Goal: Transaction & Acquisition: Purchase product/service

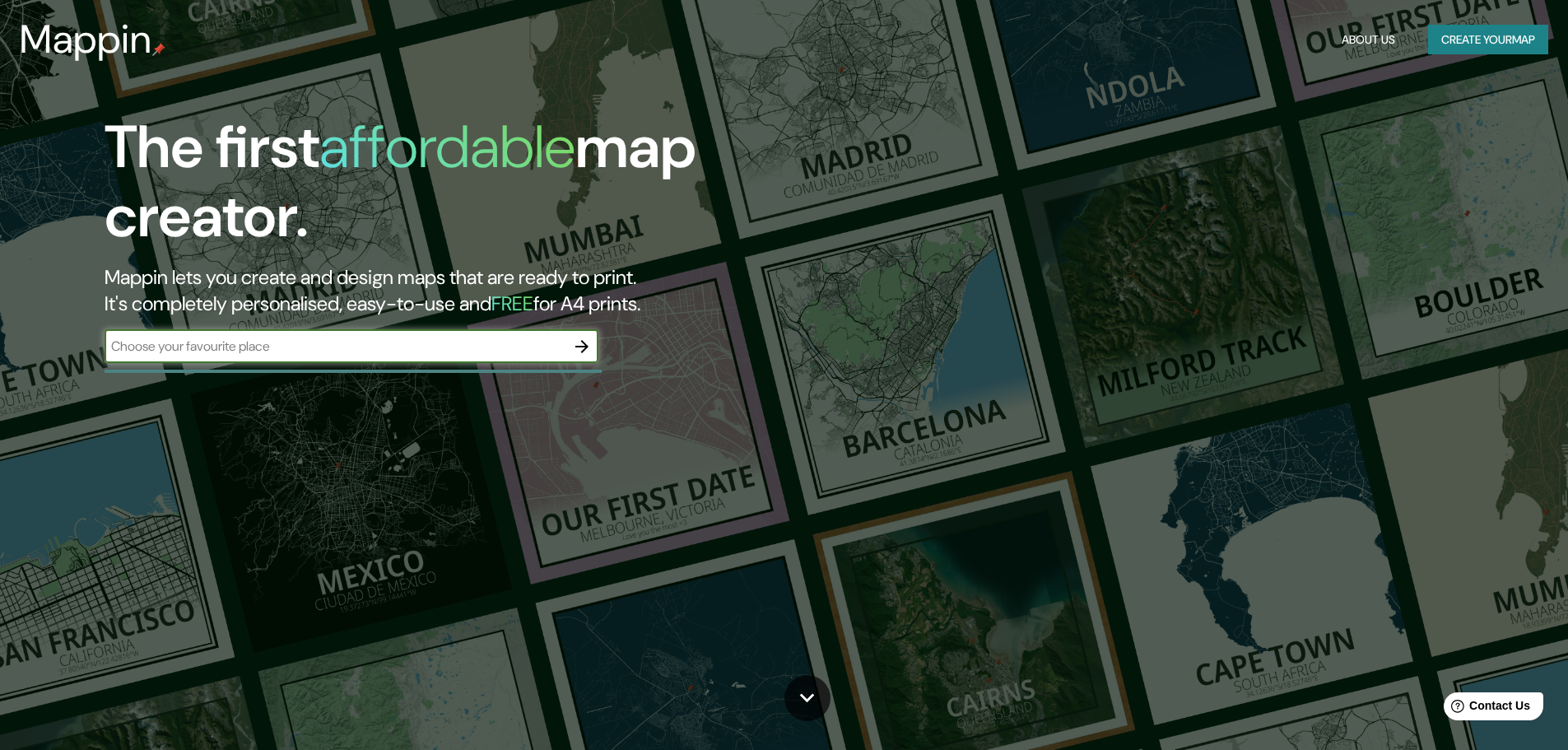
click at [325, 346] on input "text" at bounding box center [334, 346] width 461 height 19
click at [567, 347] on button "button" at bounding box center [581, 346] width 33 height 33
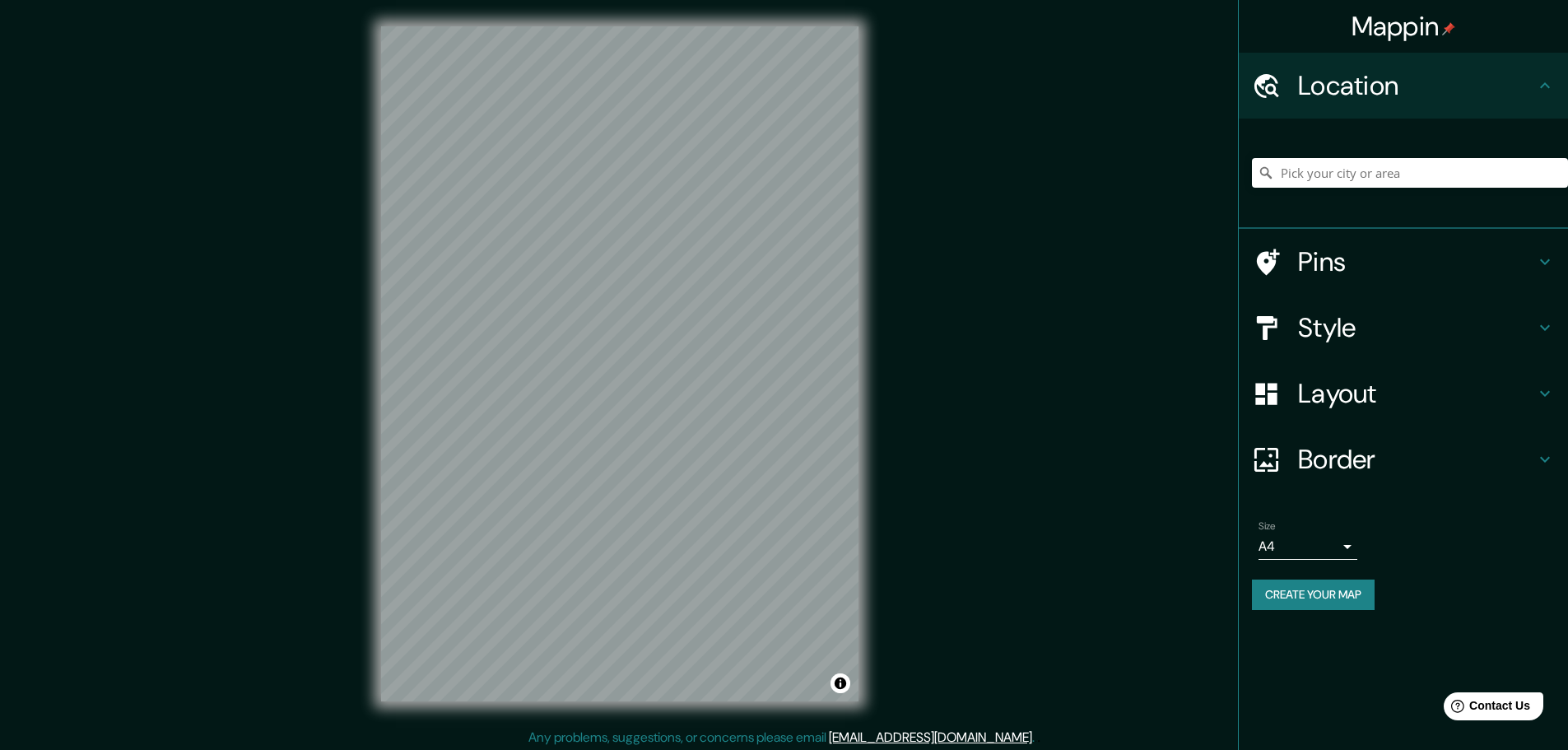
click at [1322, 276] on h4 "Pins" at bounding box center [1416, 261] width 237 height 33
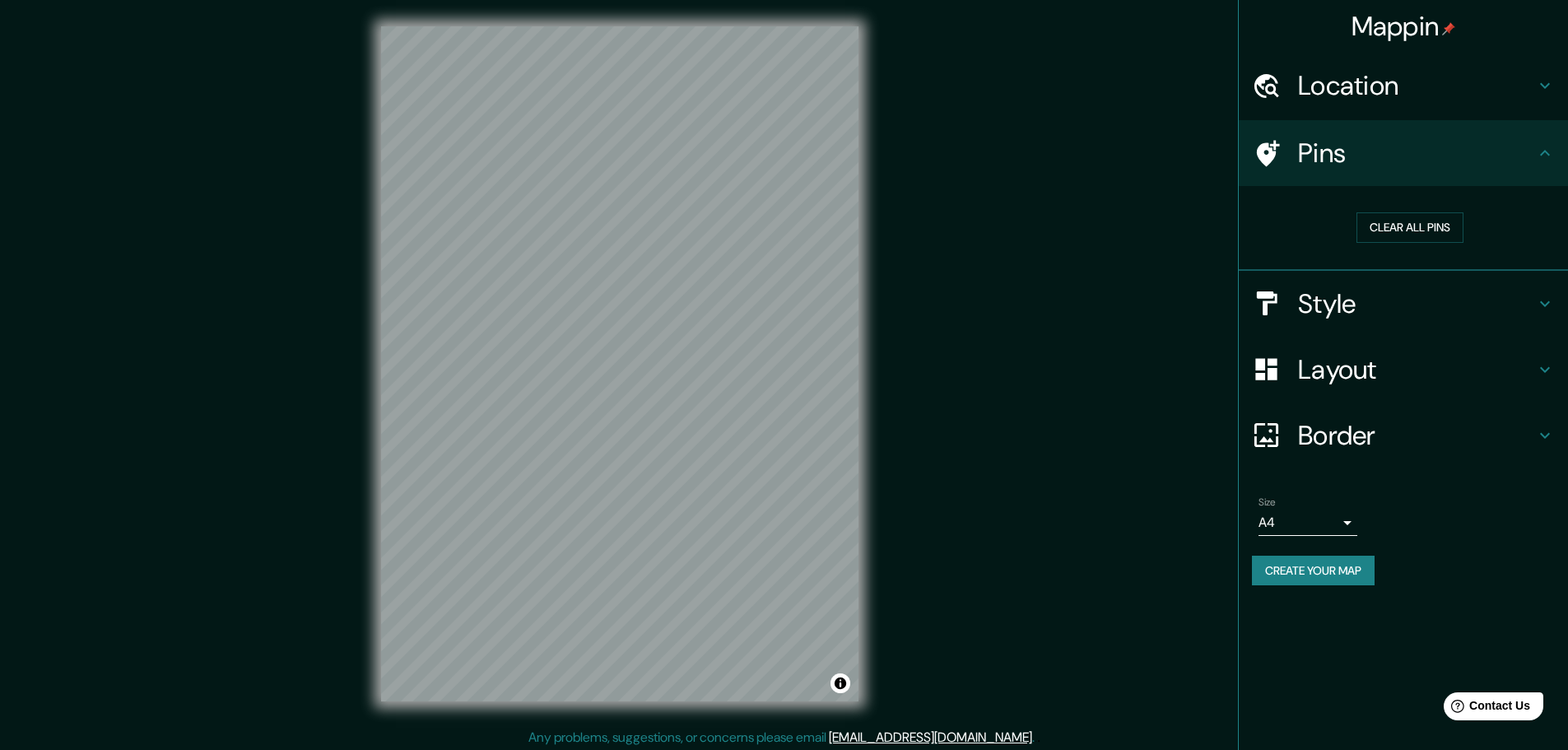
click at [1306, 432] on h4 "Border" at bounding box center [1416, 435] width 237 height 33
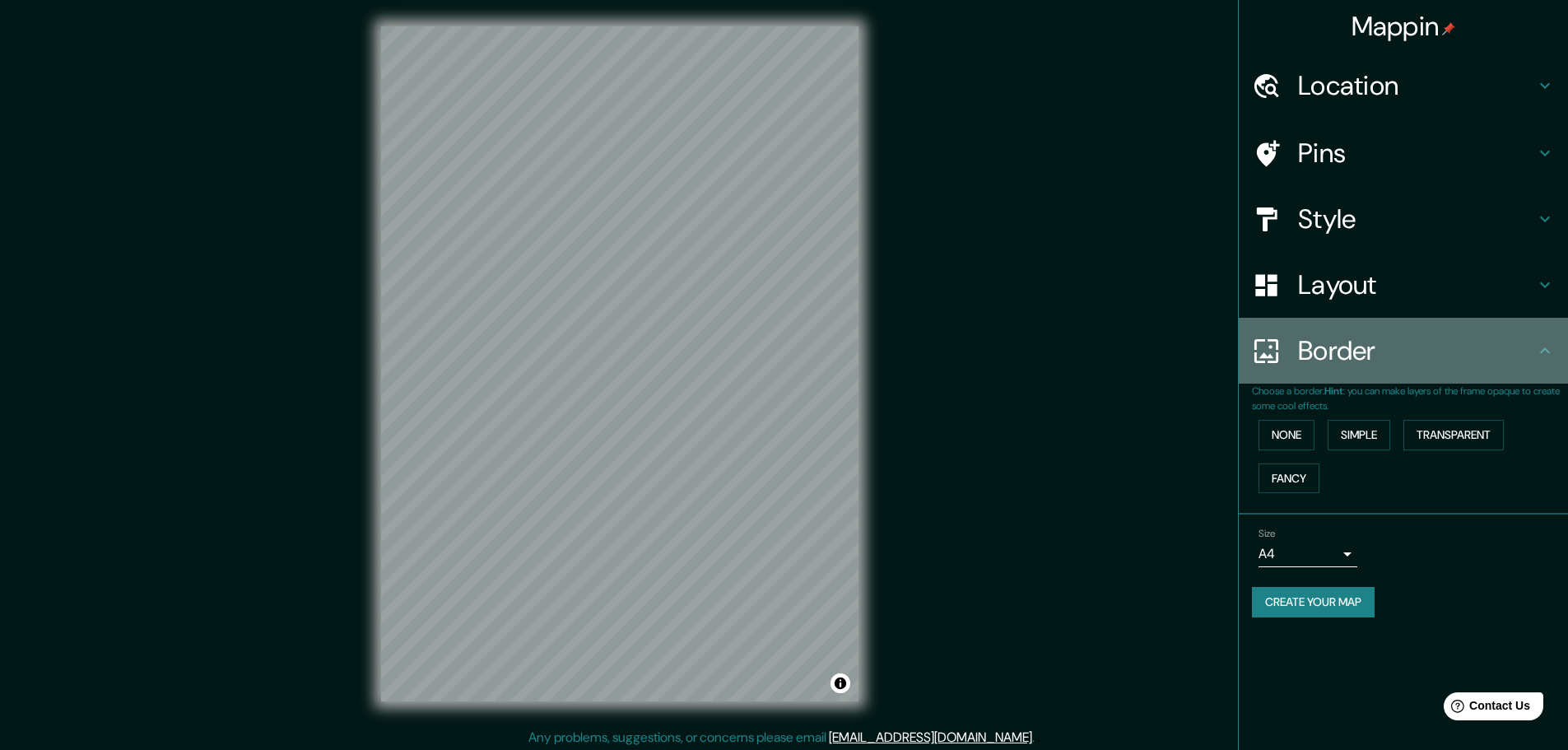
click at [1319, 375] on div "Border" at bounding box center [1403, 350] width 329 height 66
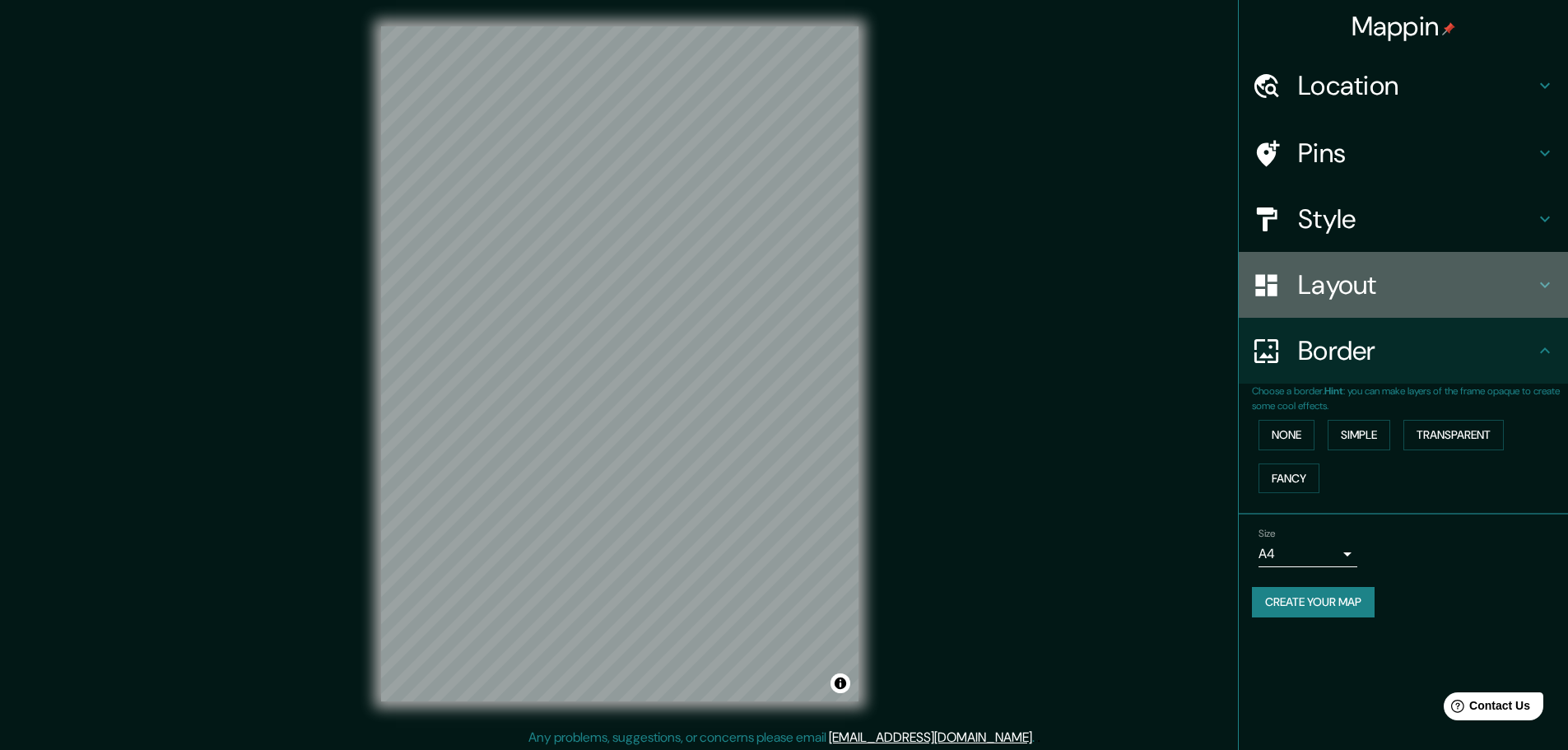
click at [1317, 275] on h4 "Layout" at bounding box center [1416, 284] width 237 height 33
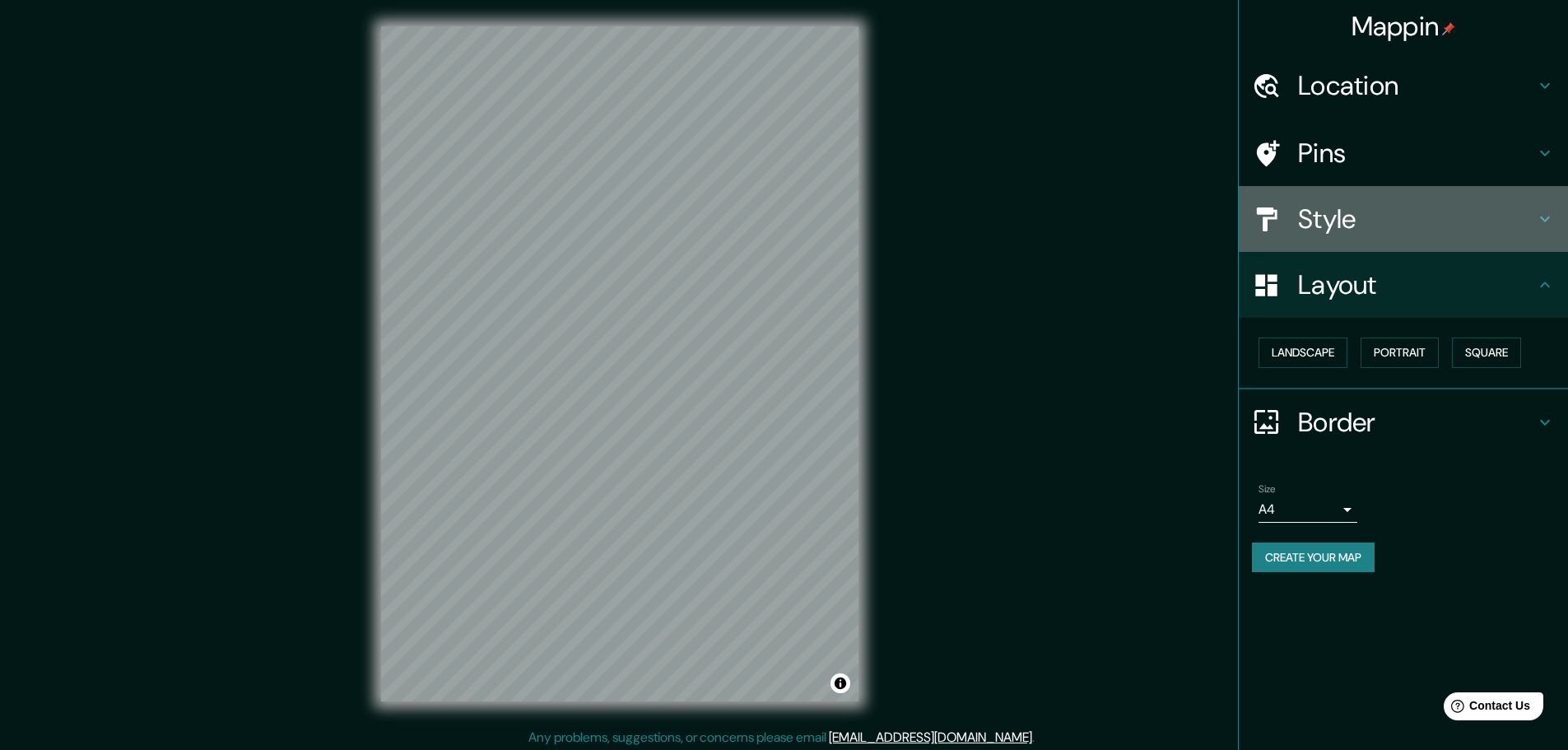
click at [1329, 224] on h4 "Style" at bounding box center [1416, 218] width 237 height 33
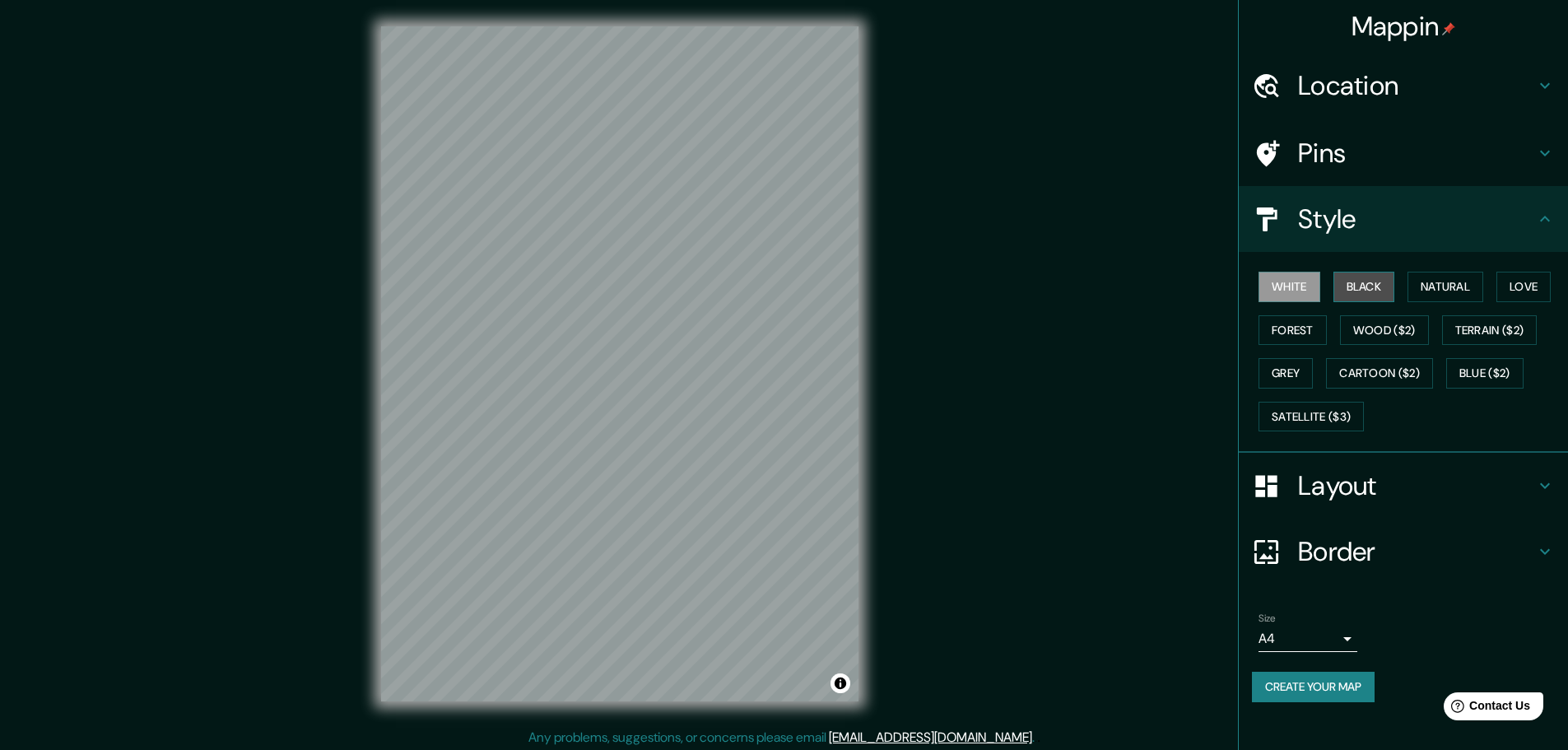
click at [1338, 287] on button "Black" at bounding box center [1364, 287] width 61 height 31
click at [1298, 296] on button "White" at bounding box center [1289, 287] width 61 height 31
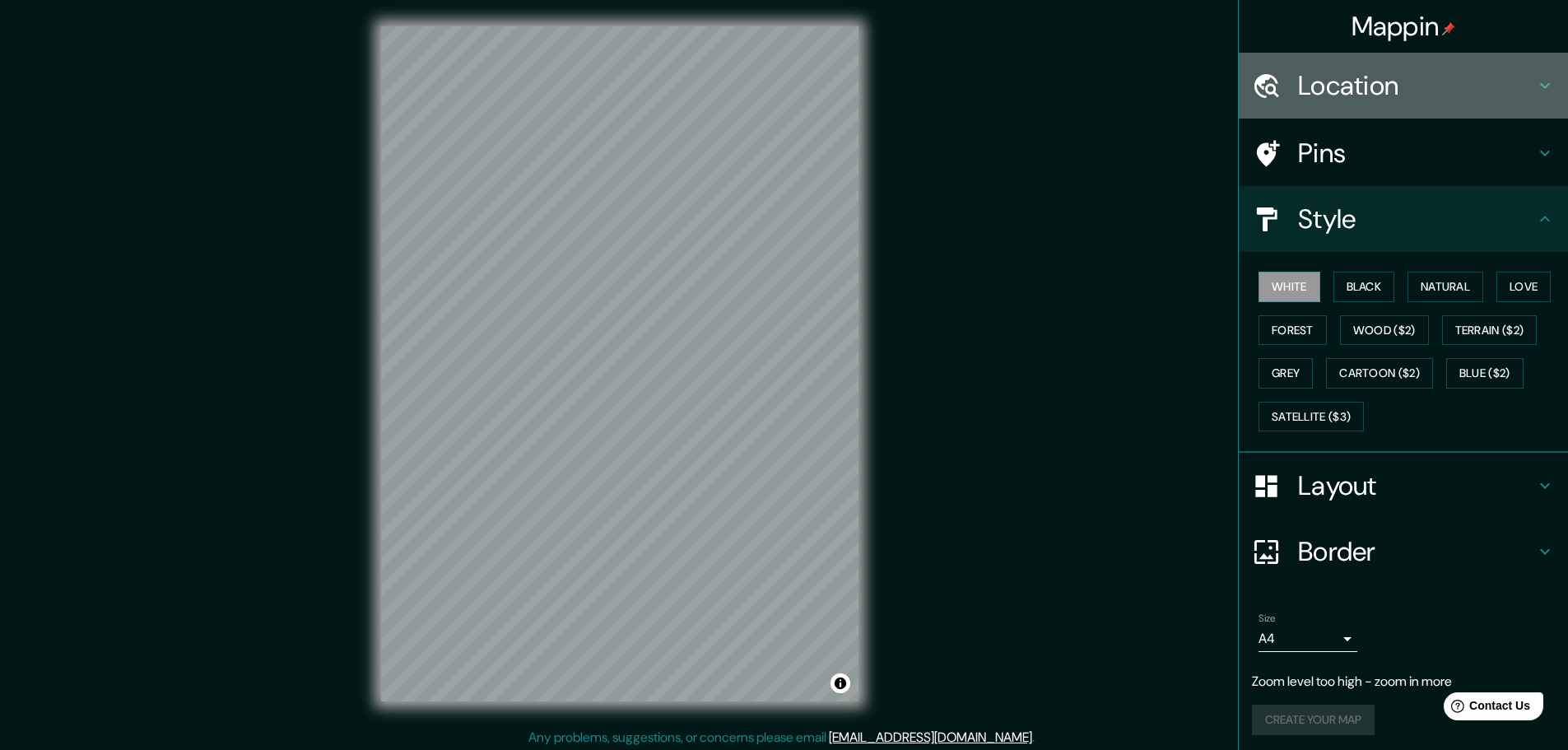
click at [1441, 82] on h4 "Location" at bounding box center [1416, 85] width 237 height 33
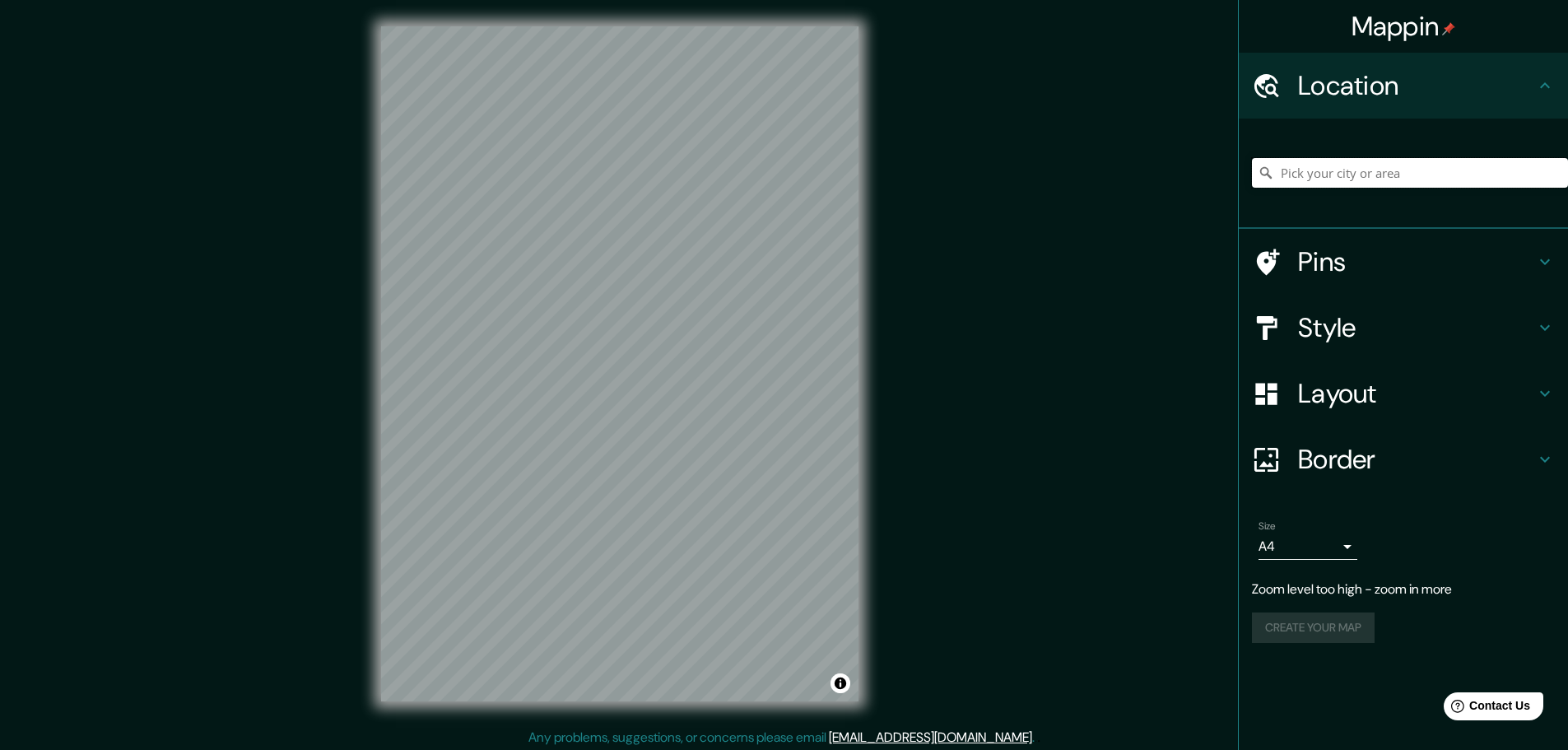
click at [1351, 178] on input "Pick your city or area" at bounding box center [1410, 173] width 316 height 30
type input "skenderaj"
click at [1358, 198] on div "skenderaj" at bounding box center [1410, 172] width 316 height 82
drag, startPoint x: 1357, startPoint y: 166, endPoint x: 1113, endPoint y: 171, distance: 244.1
click at [1113, 171] on div "Mappin Location skenderaj Pins Style Layout Border Choose a border. Hint : you …" at bounding box center [784, 376] width 1568 height 754
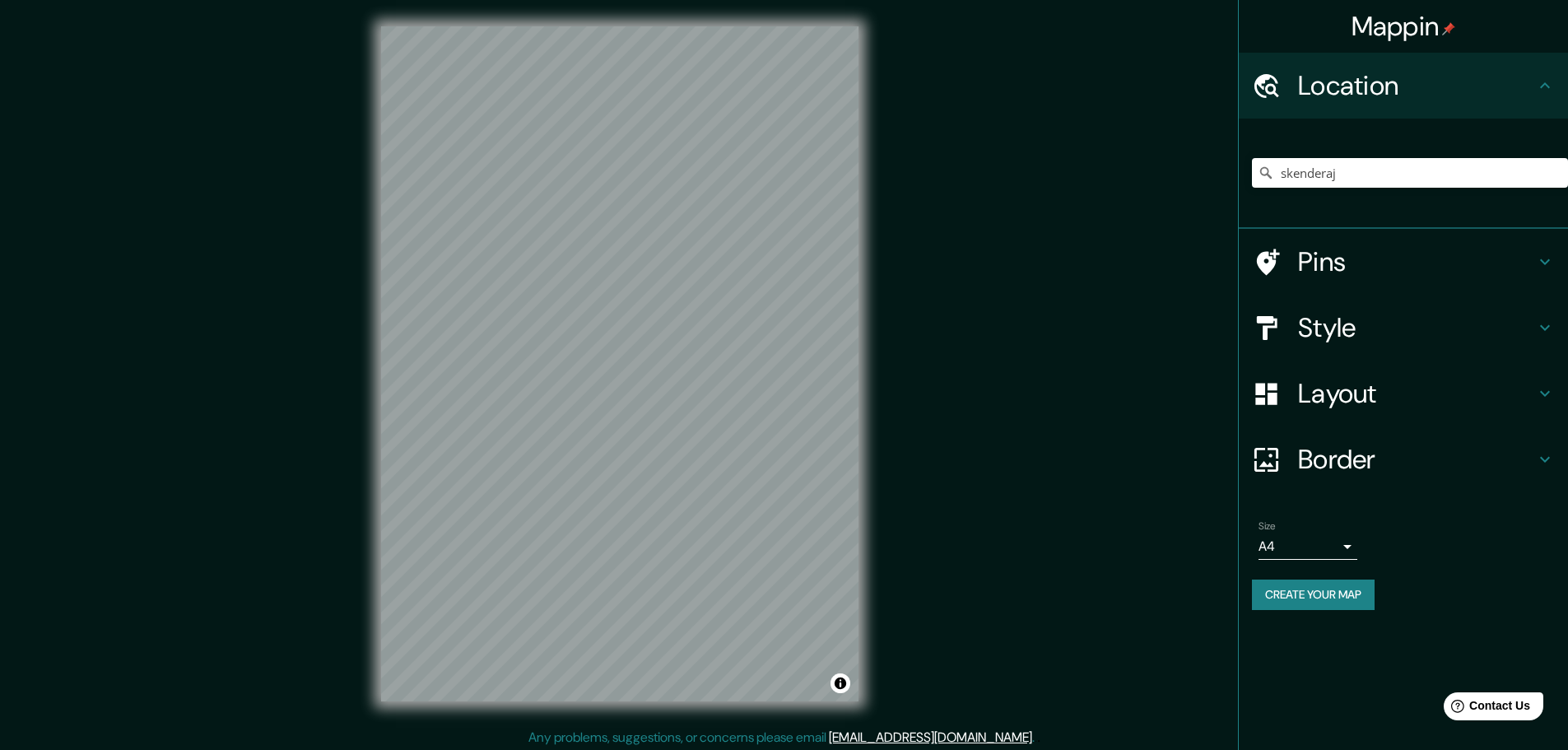
click at [1462, 103] on div "Location" at bounding box center [1403, 86] width 329 height 66
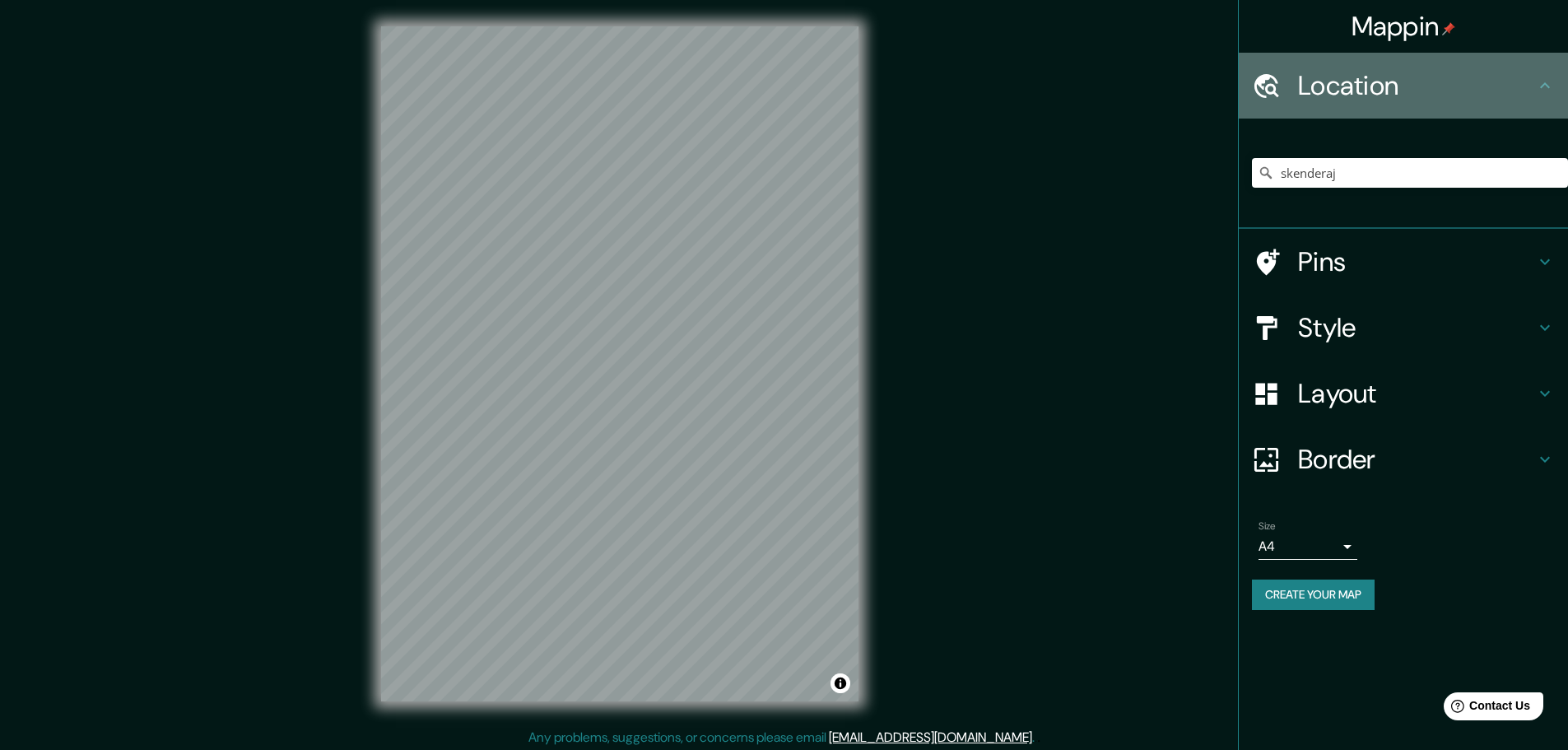
click at [1534, 84] on h4 "Location" at bounding box center [1416, 85] width 237 height 33
click at [1270, 93] on icon at bounding box center [1266, 86] width 25 height 24
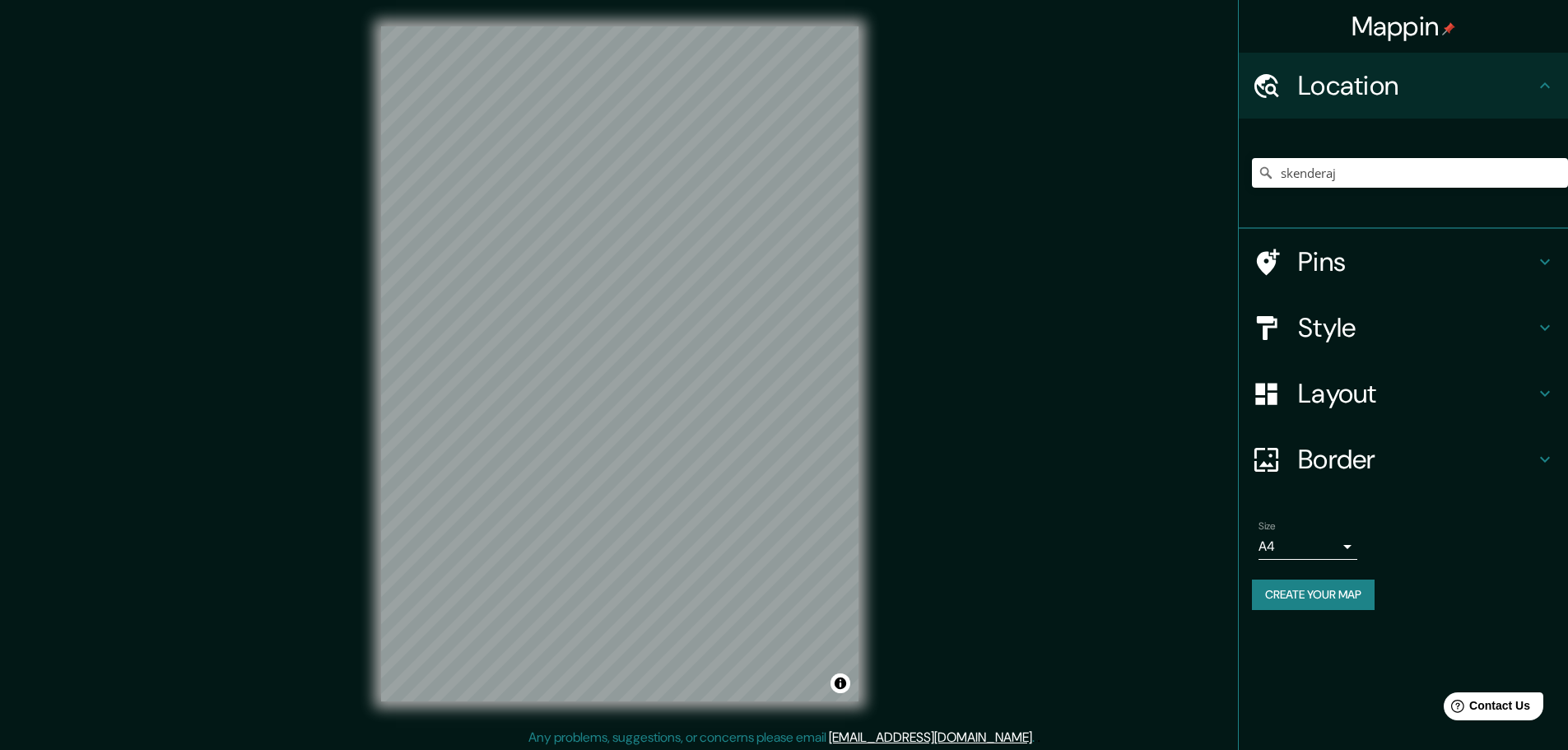
click at [1270, 93] on icon at bounding box center [1266, 86] width 25 height 24
click at [1419, 26] on h4 "Mappin" at bounding box center [1404, 26] width 104 height 33
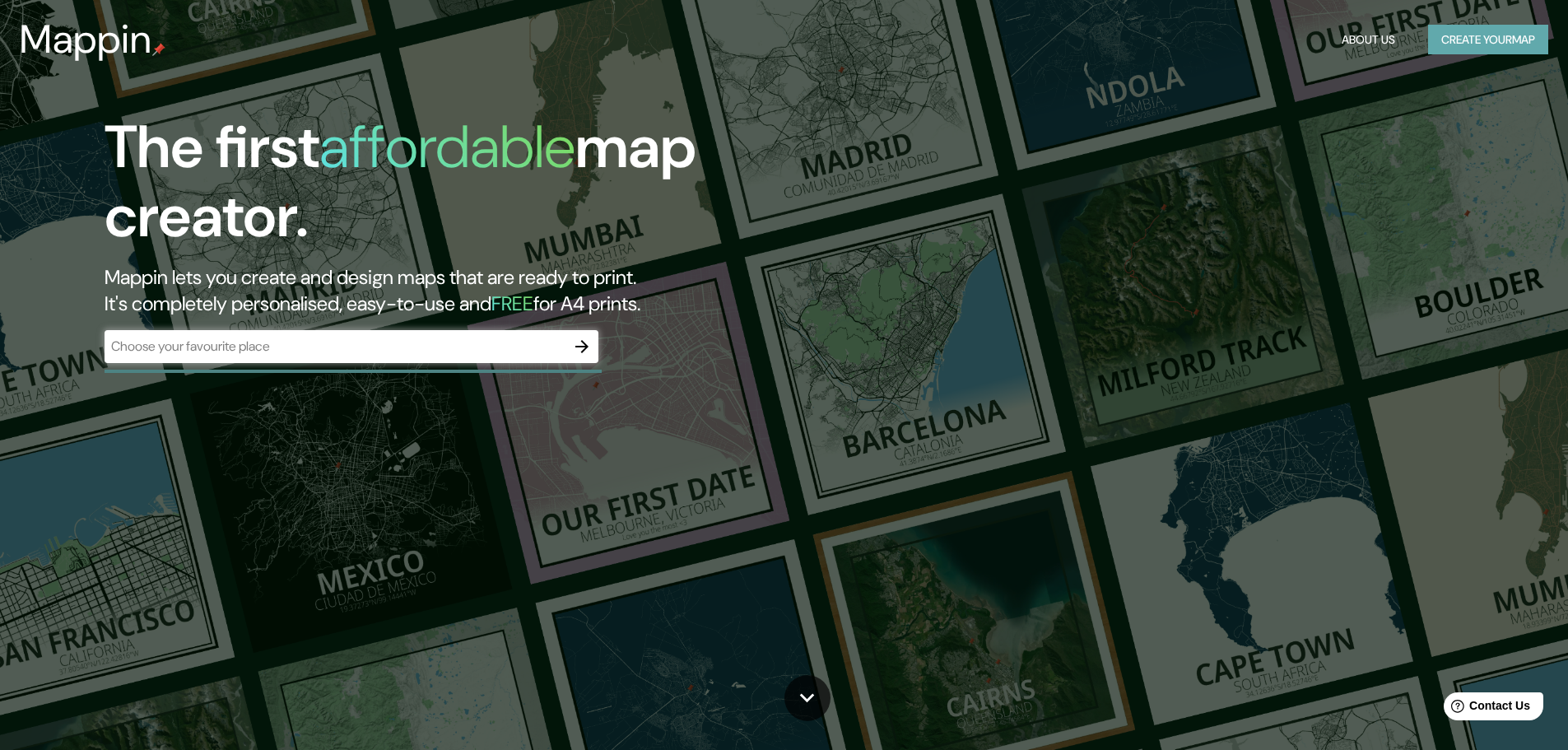
click at [1451, 42] on button "Create your map" at bounding box center [1488, 40] width 120 height 31
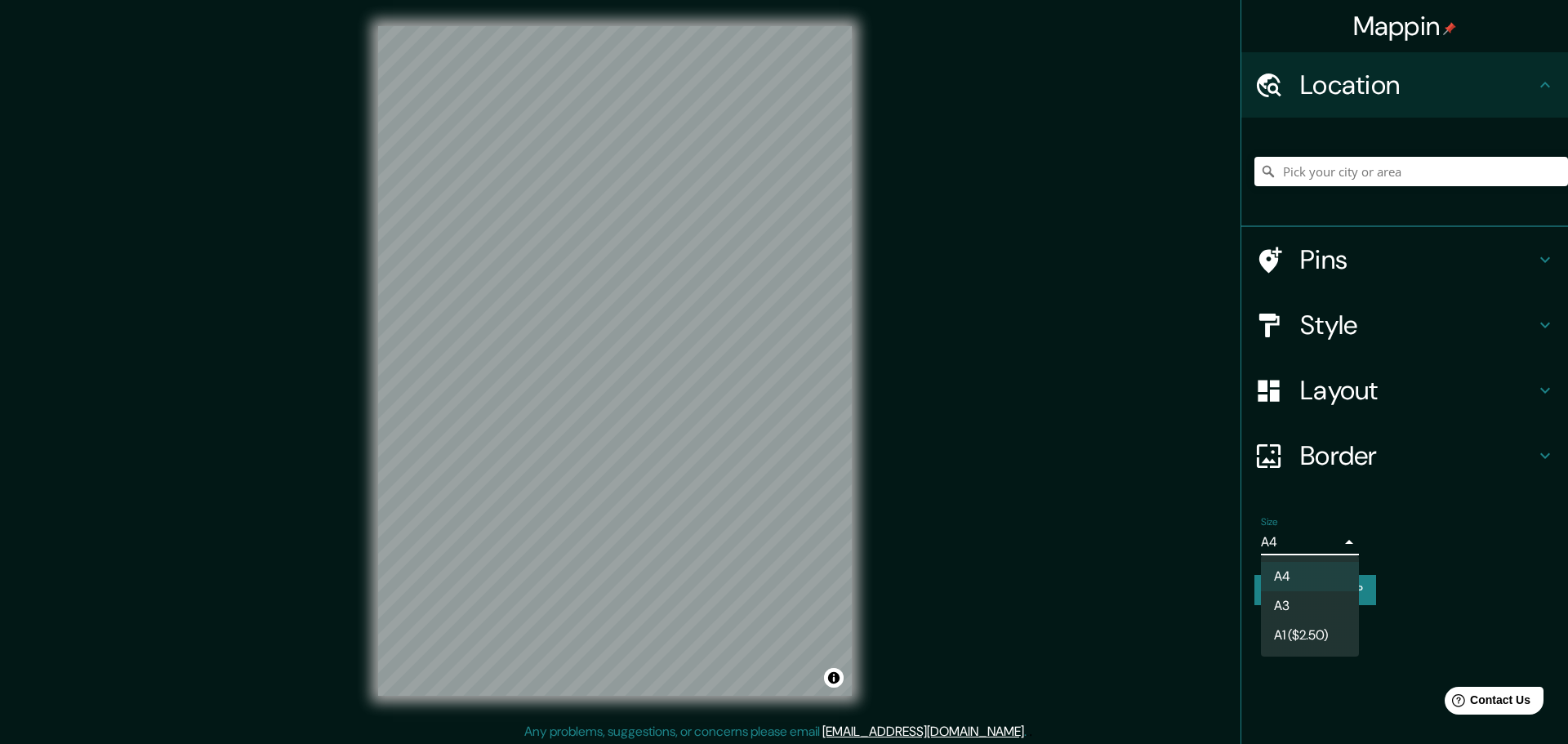
click at [1280, 529] on body "Mappin Location Pins Style Layout Border Choose a border. Hint : you can make l…" at bounding box center [784, 372] width 1568 height 744
click at [1296, 569] on li "A4" at bounding box center [1310, 577] width 98 height 30
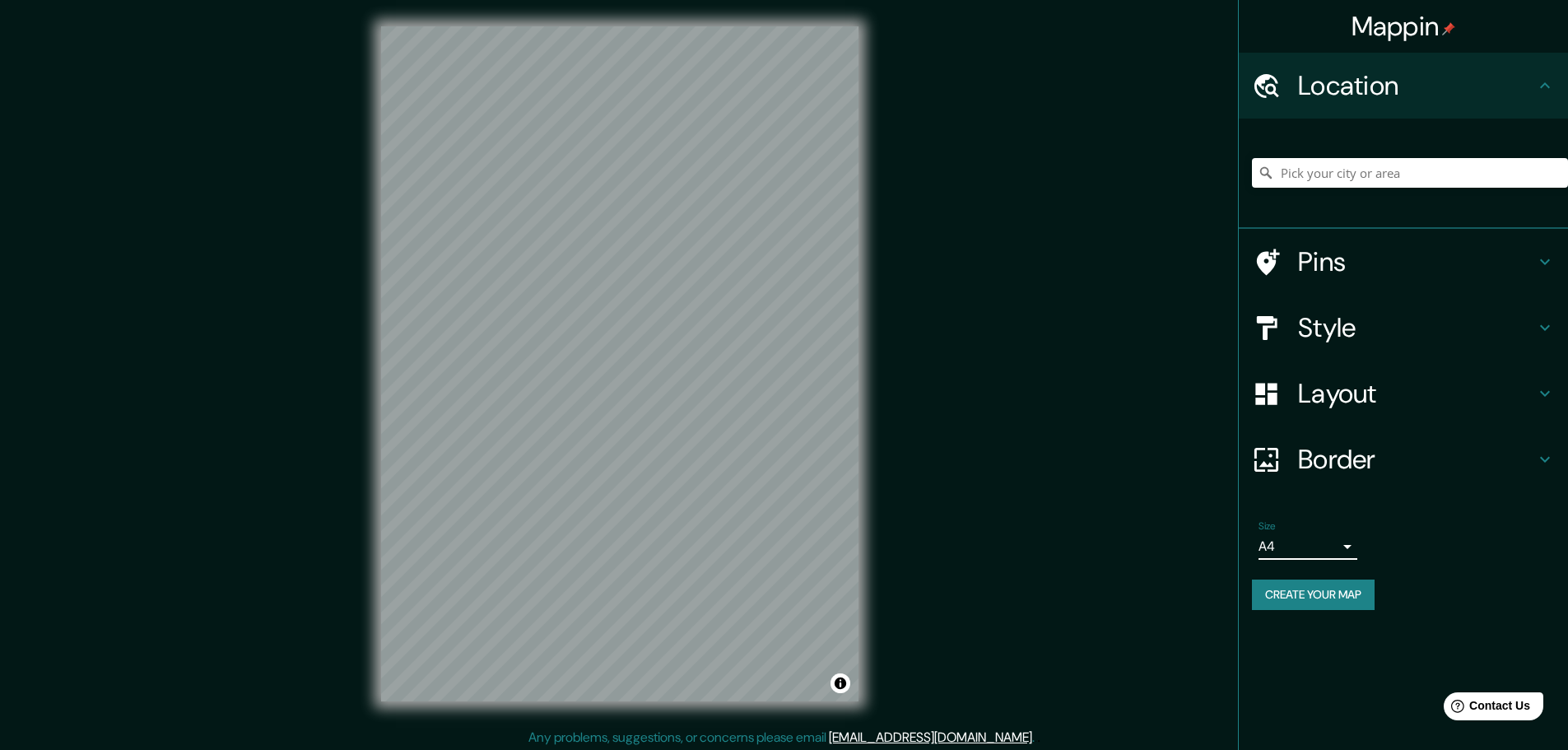
click at [1325, 402] on h4 "Layout" at bounding box center [1416, 393] width 237 height 33
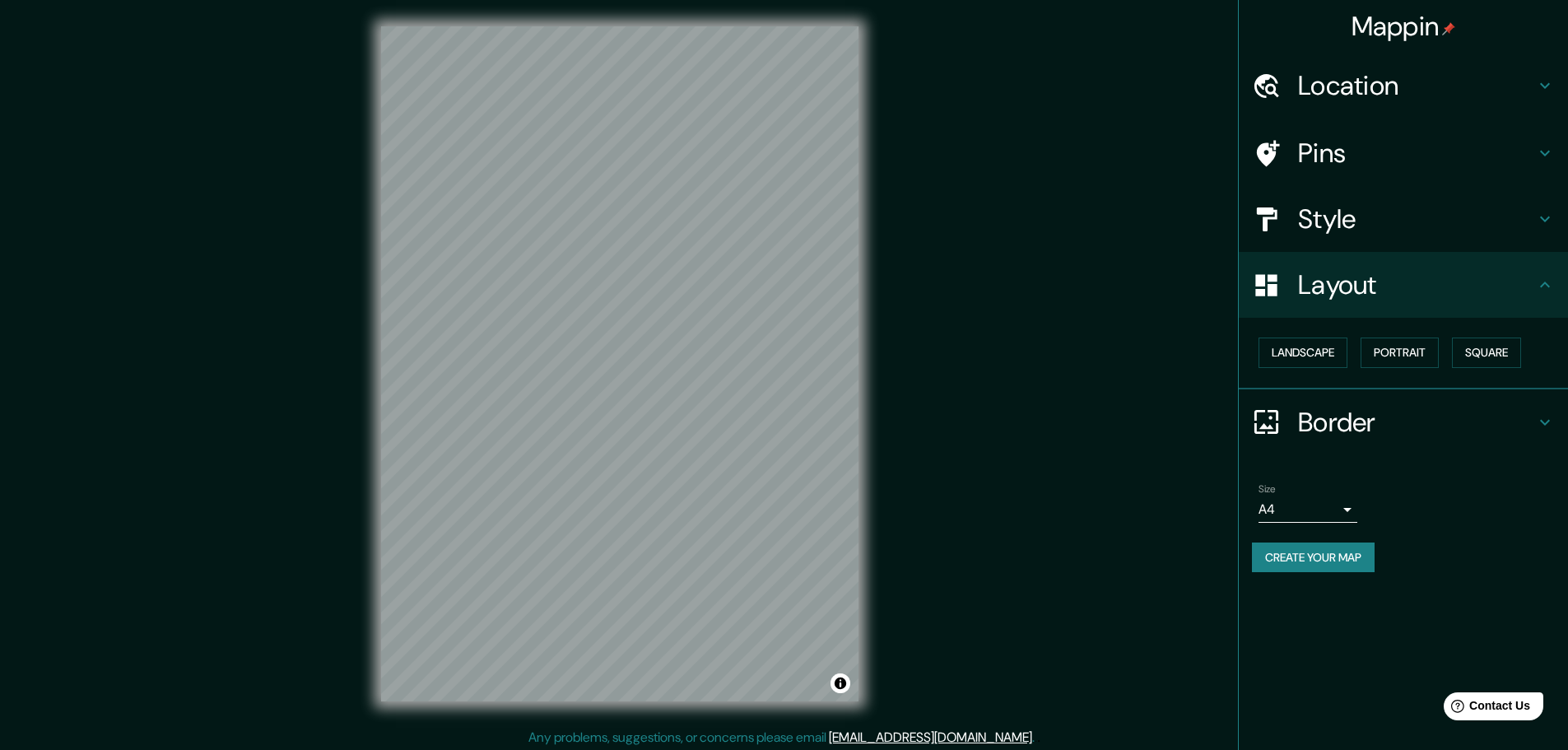
click at [1376, 414] on h4 "Border" at bounding box center [1416, 422] width 237 height 33
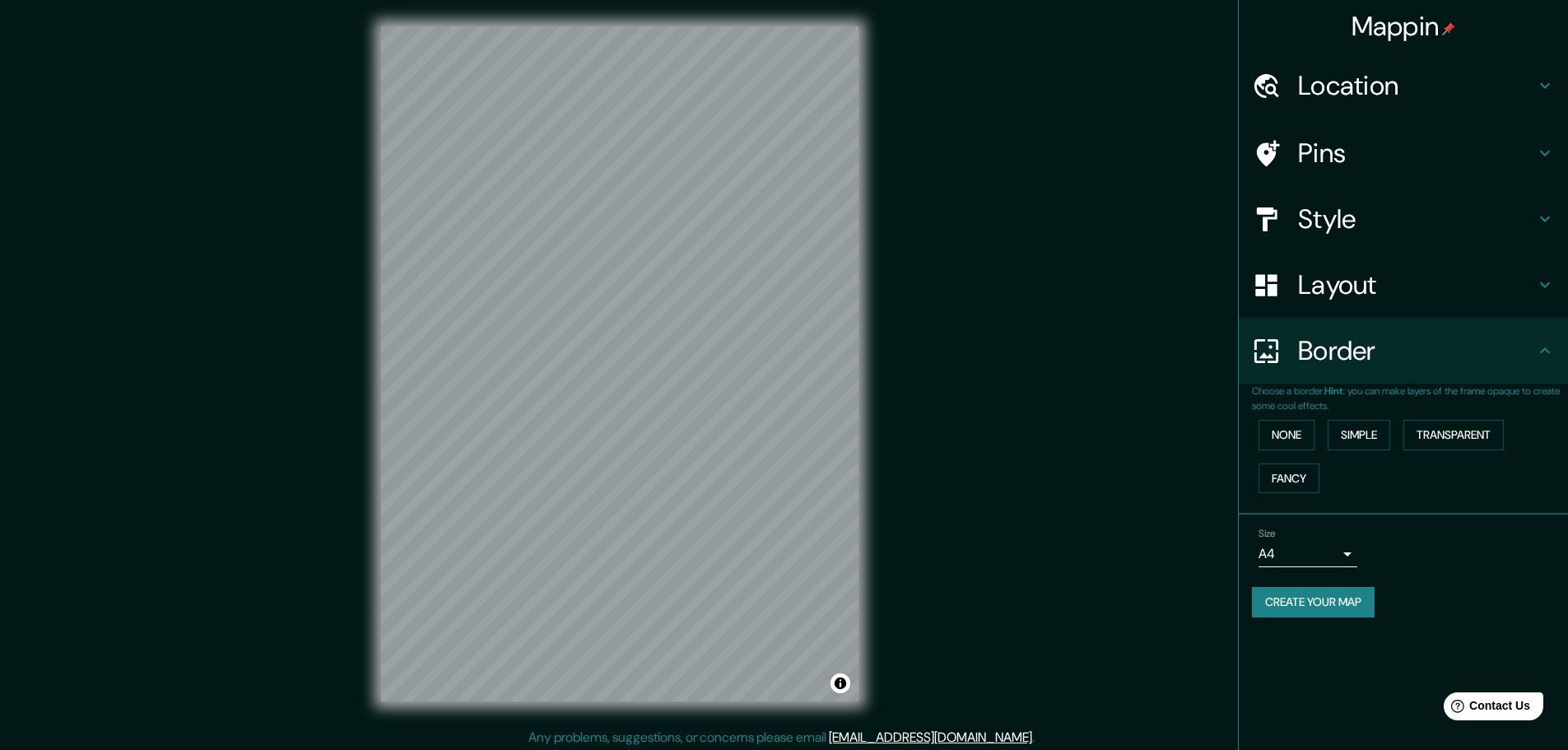
click at [1352, 223] on h4 "Style" at bounding box center [1416, 218] width 237 height 33
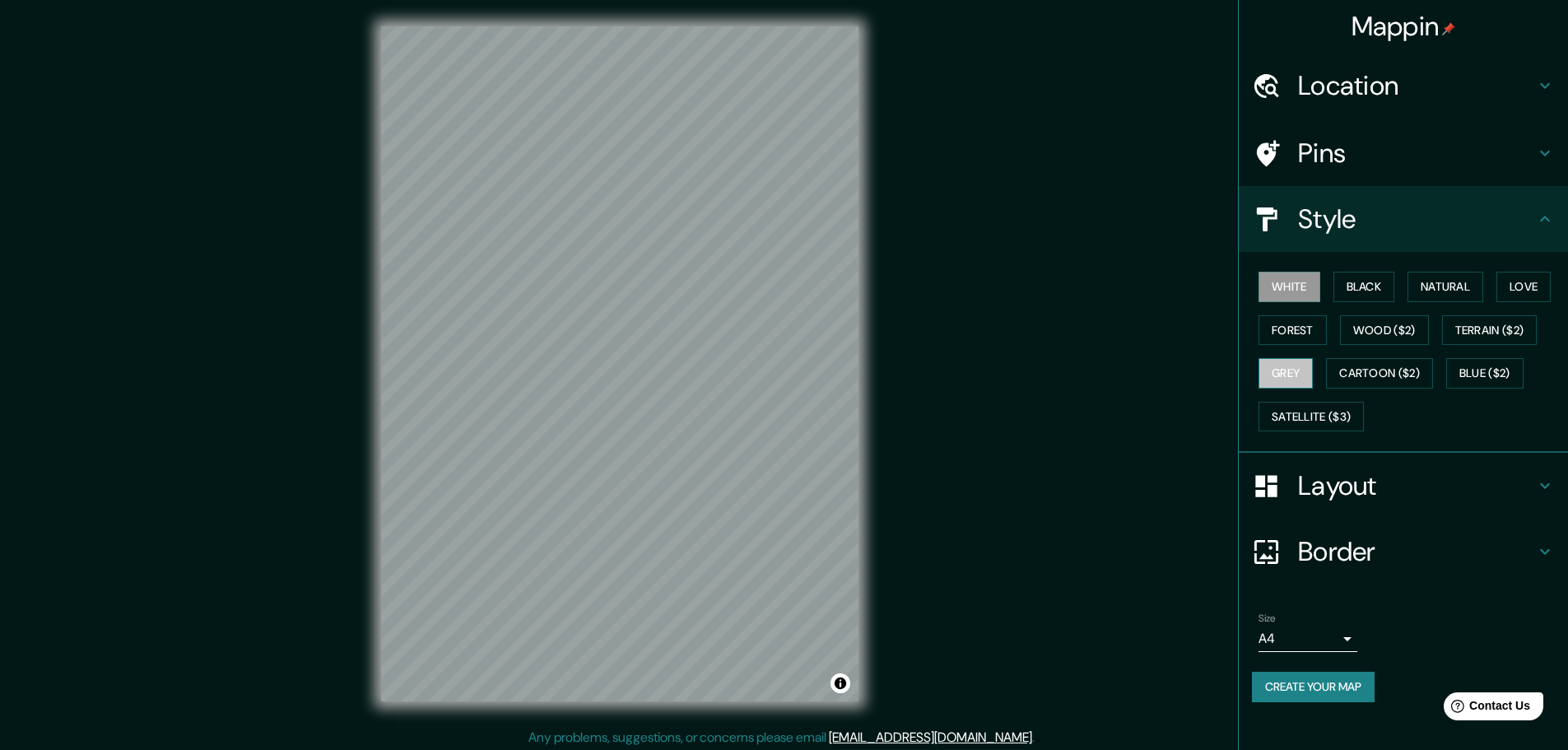
click at [1270, 376] on button "Grey" at bounding box center [1286, 373] width 54 height 31
click at [1284, 337] on button "Forest" at bounding box center [1292, 330] width 68 height 31
click at [1389, 329] on button "Wood ($2)" at bounding box center [1384, 330] width 89 height 31
click at [1365, 286] on button "Black" at bounding box center [1364, 287] width 61 height 31
click at [1361, 320] on button "Wood ($2)" at bounding box center [1384, 330] width 89 height 31
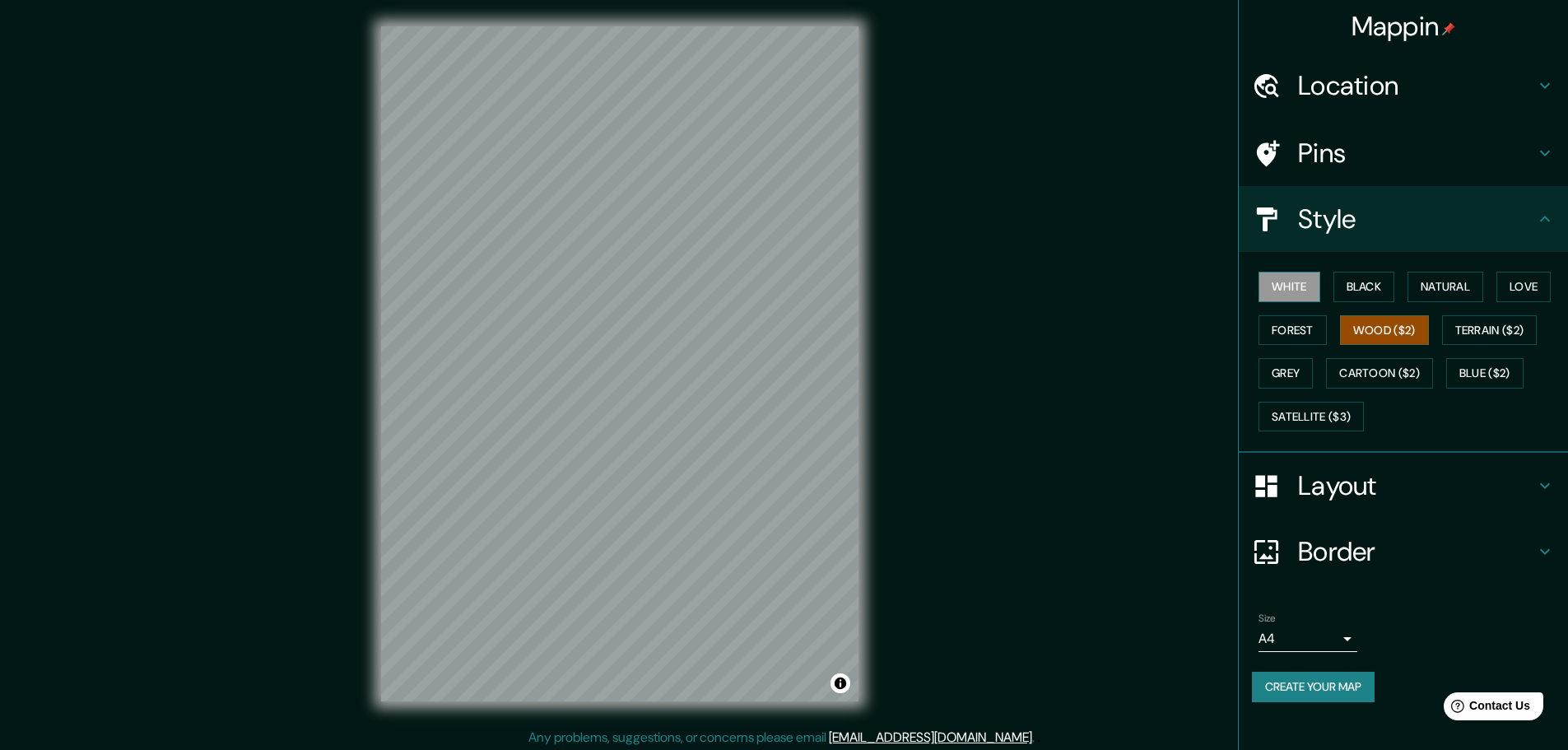
click at [1275, 295] on button "White" at bounding box center [1289, 287] width 61 height 31
click at [1360, 326] on button "Wood ($2)" at bounding box center [1384, 330] width 89 height 31
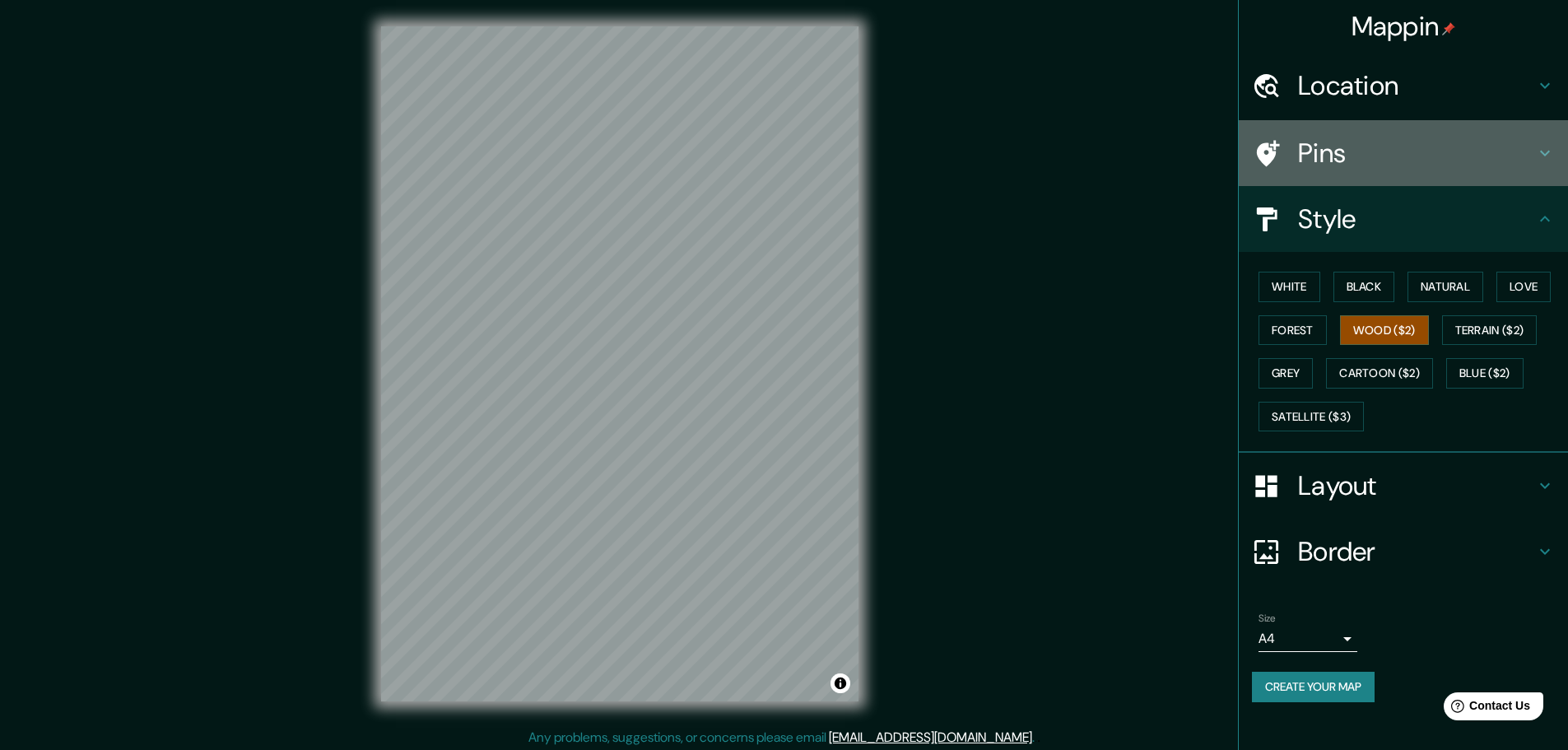
click at [1294, 152] on div at bounding box center [1275, 153] width 46 height 29
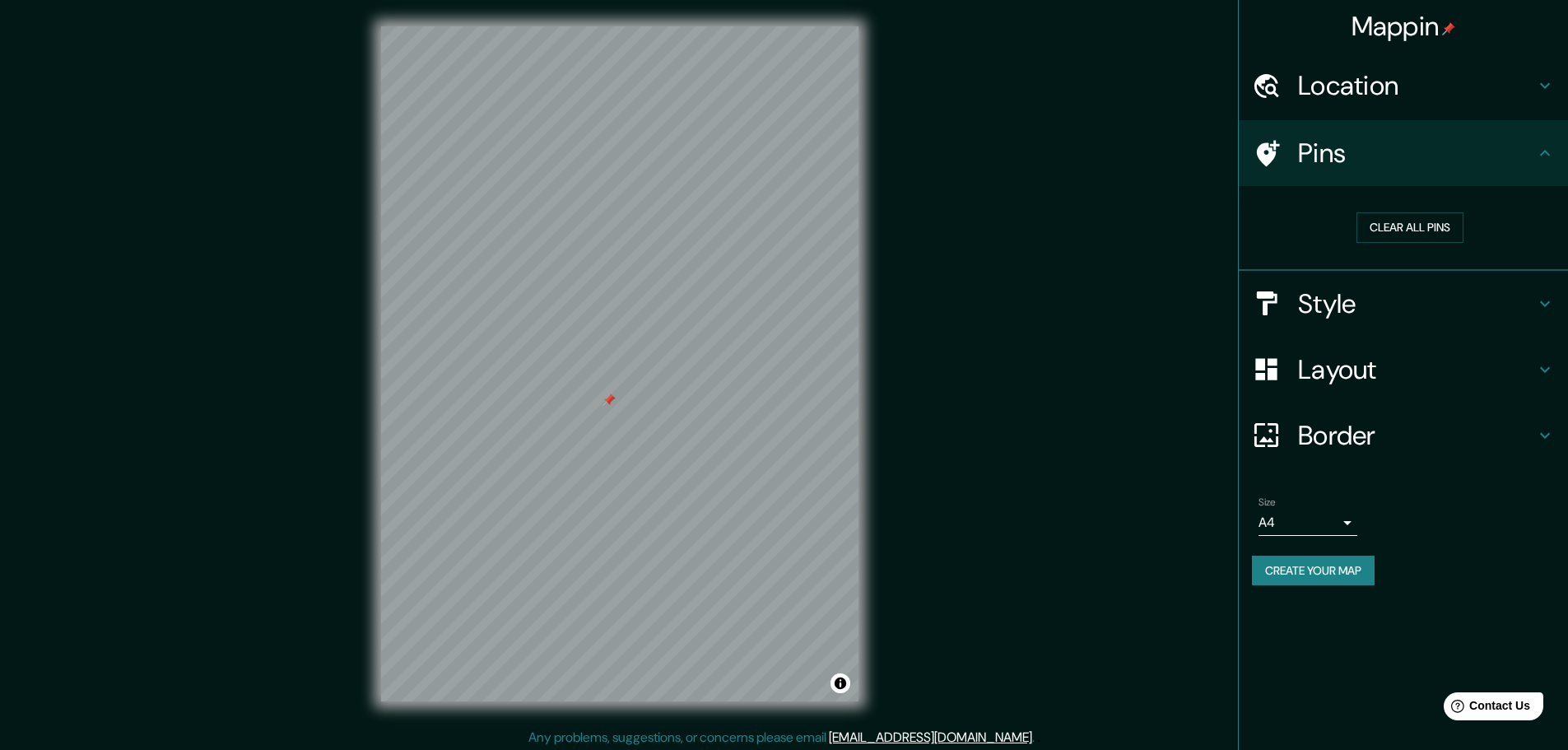
drag, startPoint x: 607, startPoint y: 385, endPoint x: 609, endPoint y: 399, distance: 14.1
click at [609, 399] on div at bounding box center [609, 400] width 13 height 13
click at [1429, 235] on button "Clear all pins" at bounding box center [1410, 227] width 107 height 31
click at [1336, 293] on h4 "Style" at bounding box center [1416, 303] width 237 height 33
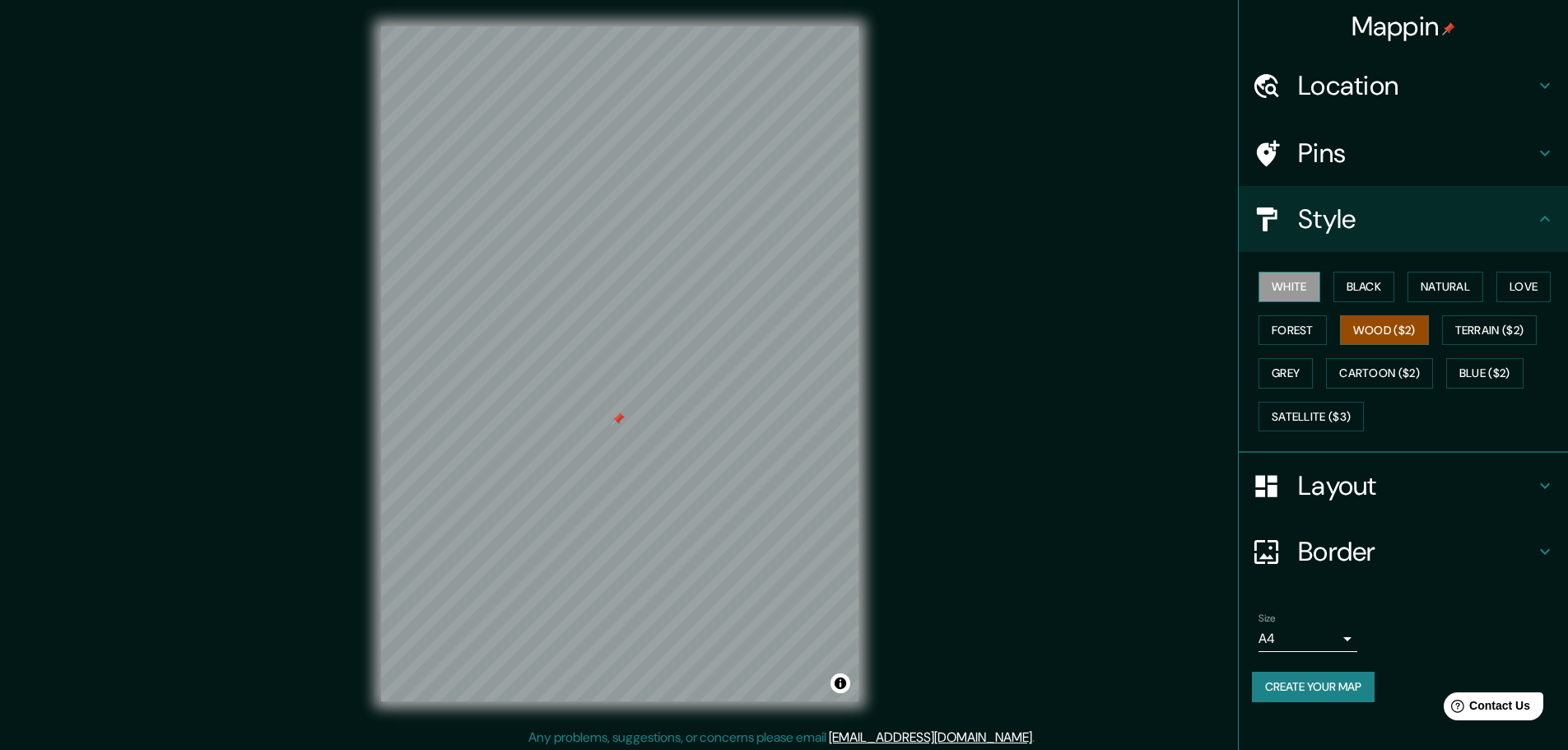
click at [1314, 291] on button "White" at bounding box center [1289, 287] width 61 height 31
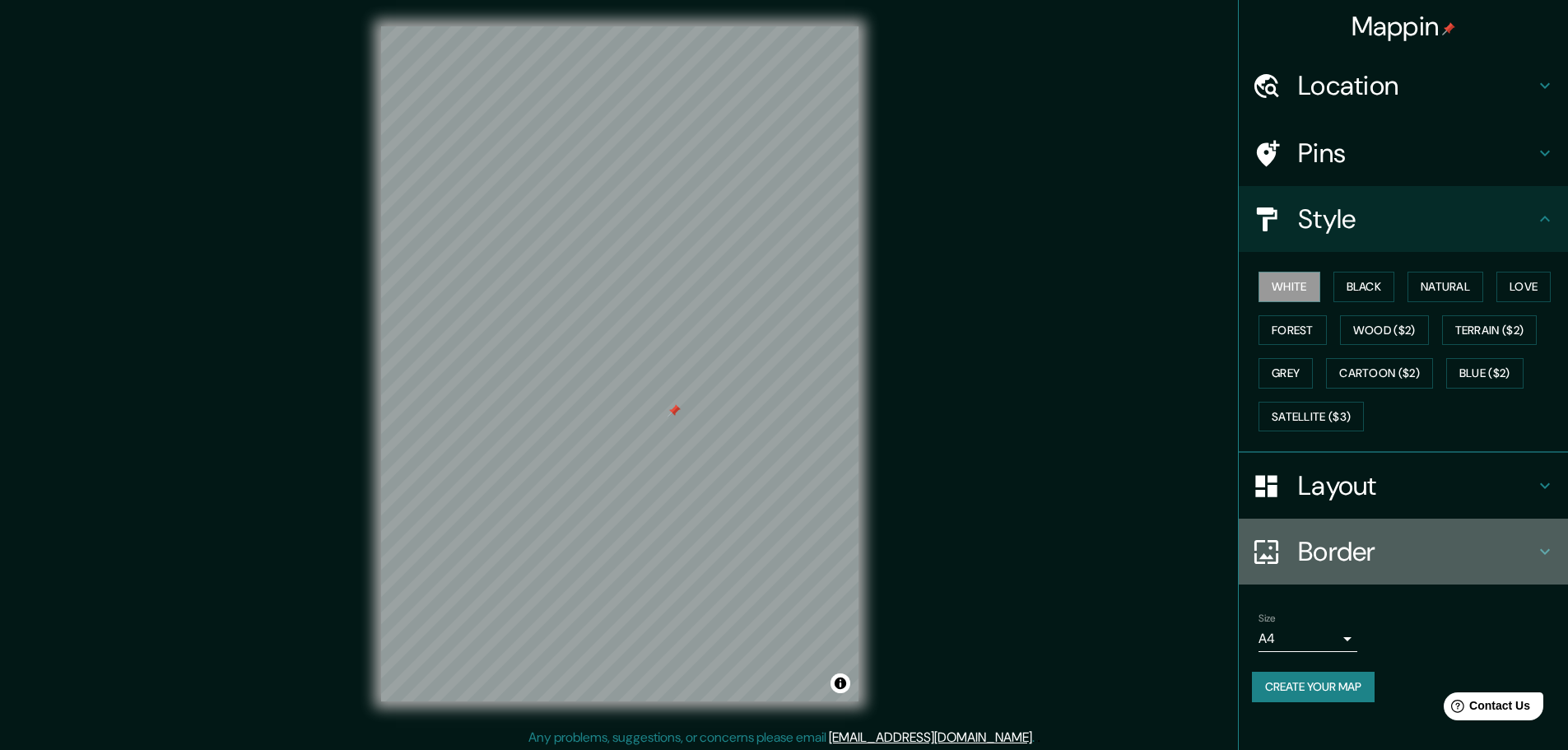
click at [1333, 556] on h4 "Border" at bounding box center [1416, 551] width 237 height 33
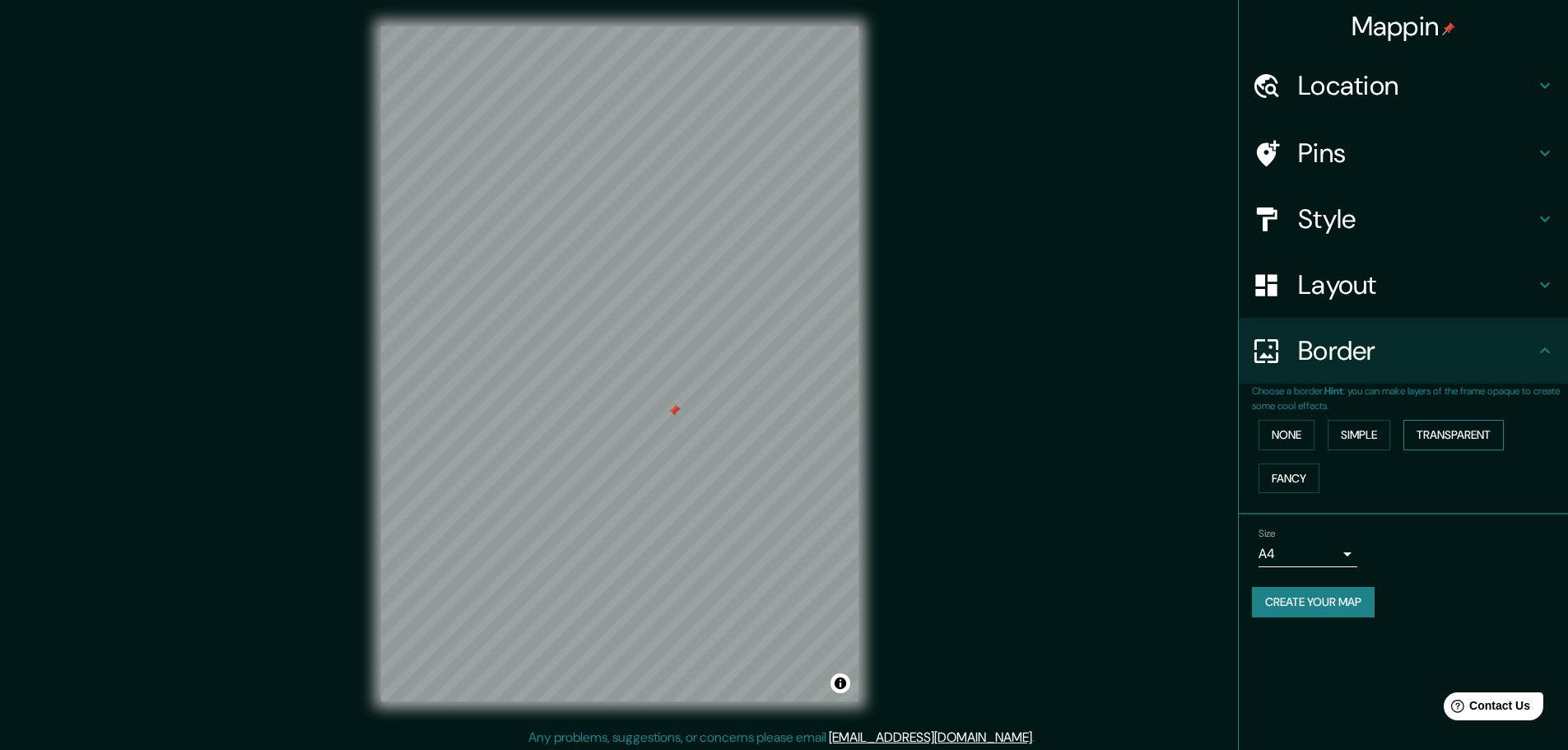
click at [1428, 430] on button "Transparent" at bounding box center [1453, 435] width 101 height 31
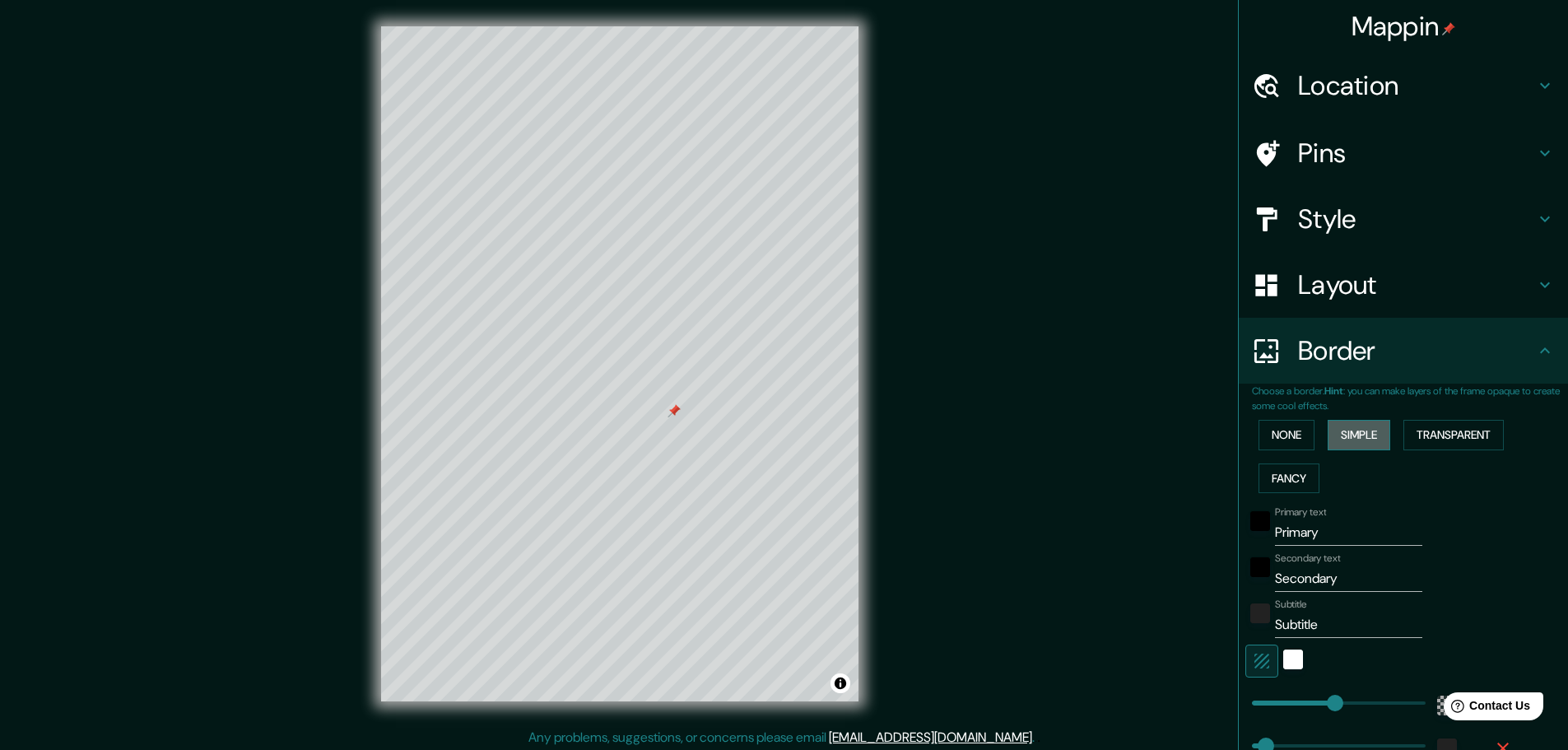
click at [1374, 437] on button "Simple" at bounding box center [1358, 435] width 62 height 31
click at [1275, 436] on button "None" at bounding box center [1287, 435] width 56 height 31
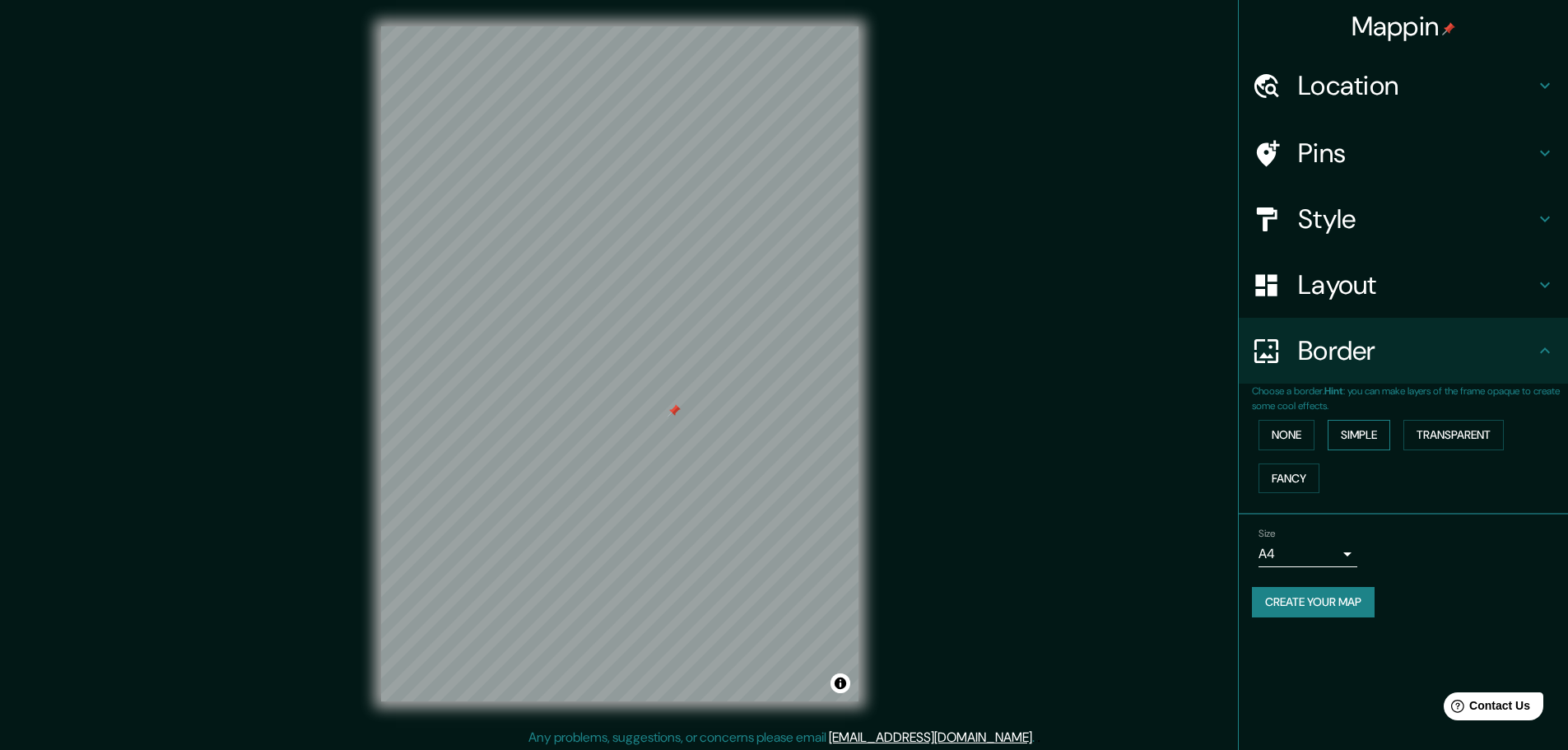
click at [1335, 430] on button "Simple" at bounding box center [1358, 435] width 62 height 31
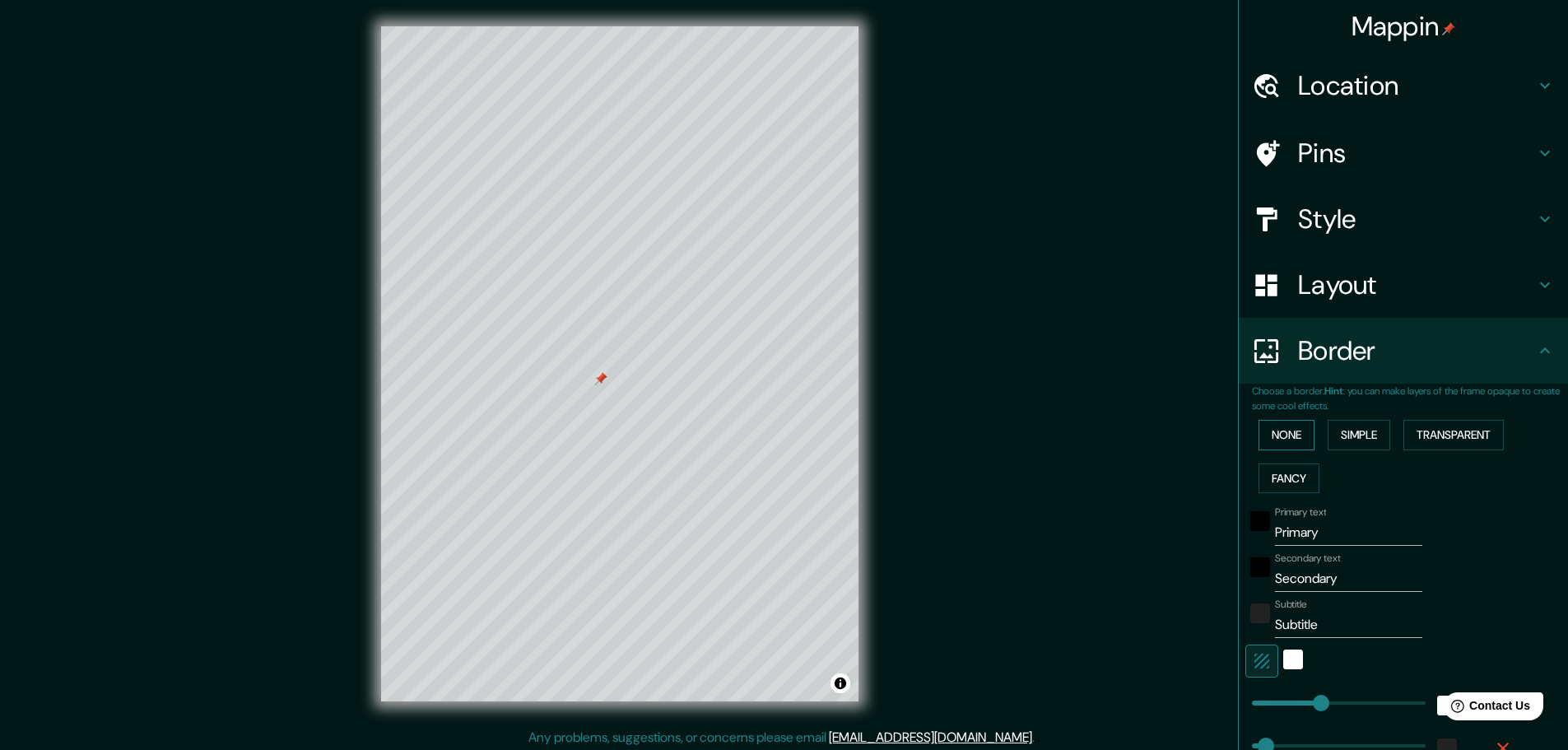
click at [1275, 443] on button "None" at bounding box center [1287, 435] width 56 height 31
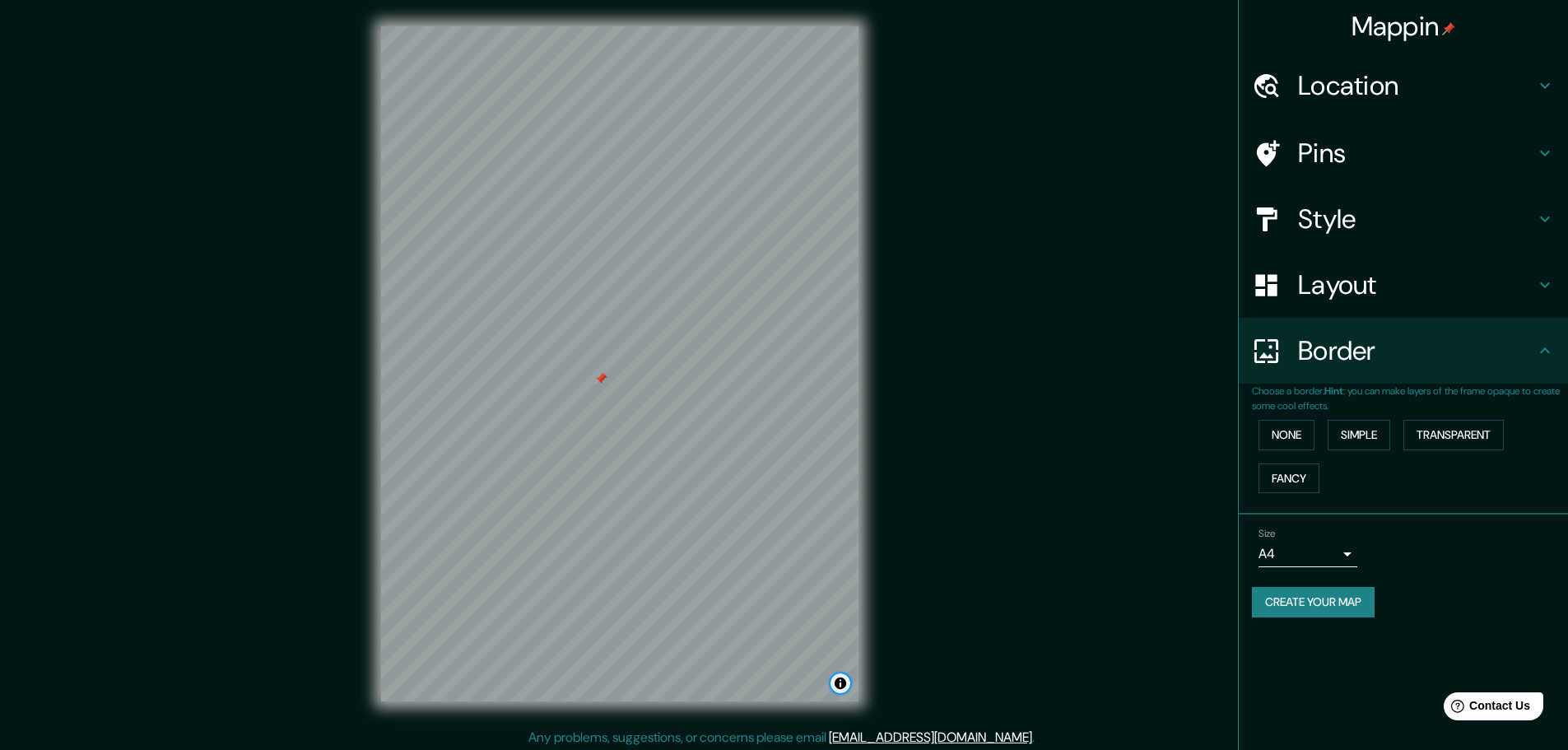
click at [840, 683] on button "Toggle attribution" at bounding box center [839, 683] width 20 height 20
click at [1324, 285] on h4 "Layout" at bounding box center [1416, 284] width 237 height 33
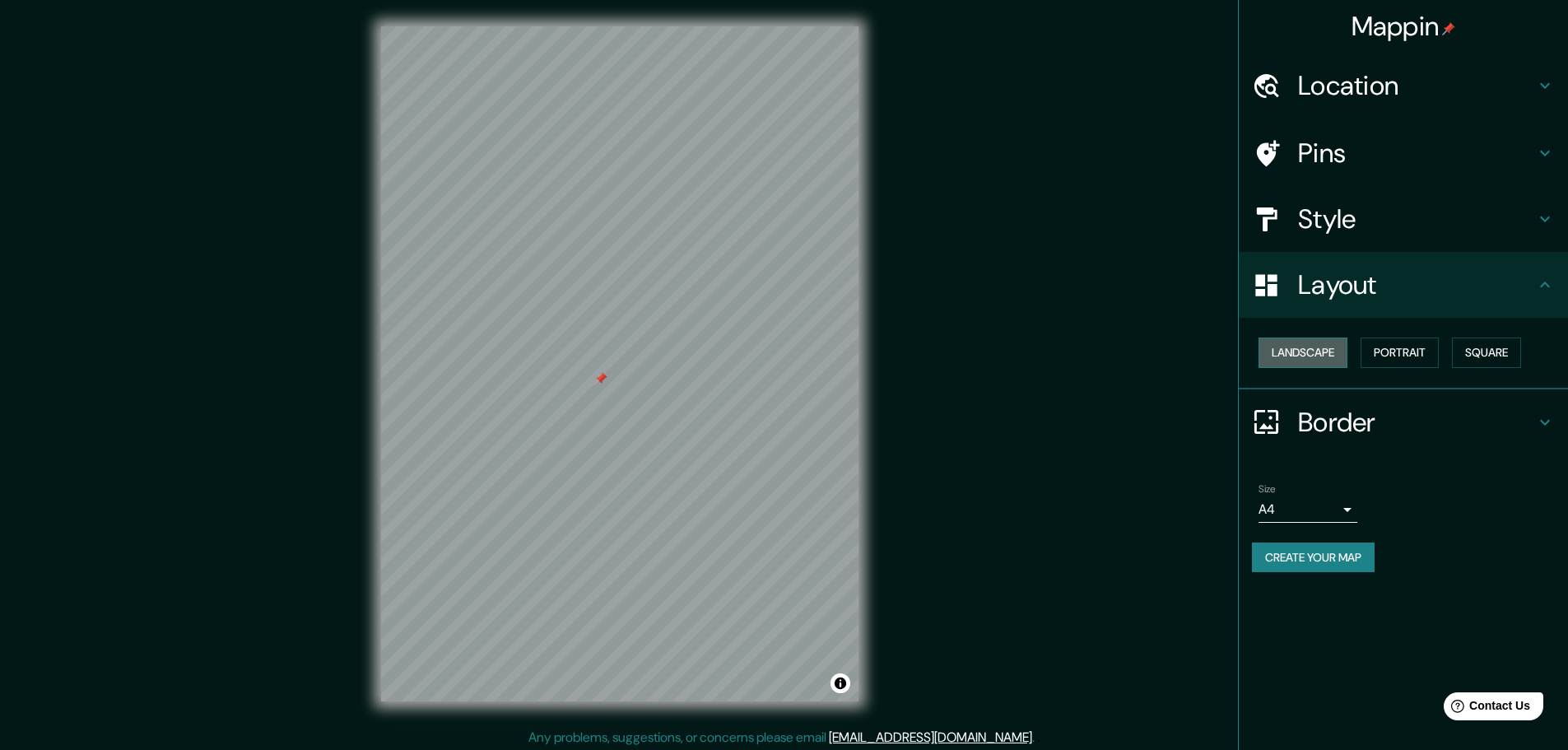
click at [1301, 355] on button "Landscape" at bounding box center [1302, 352] width 89 height 31
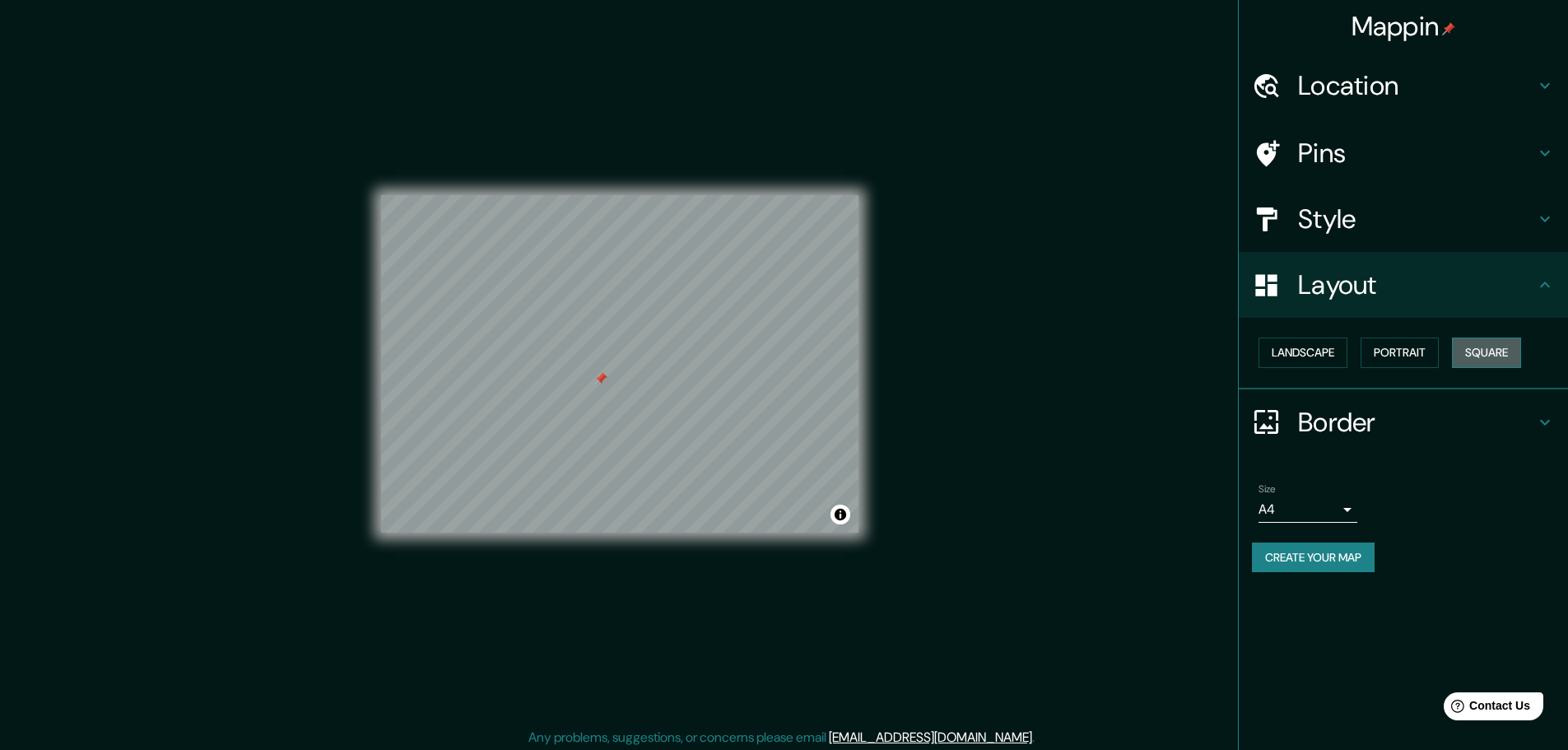
click at [1521, 359] on button "Square" at bounding box center [1486, 352] width 69 height 31
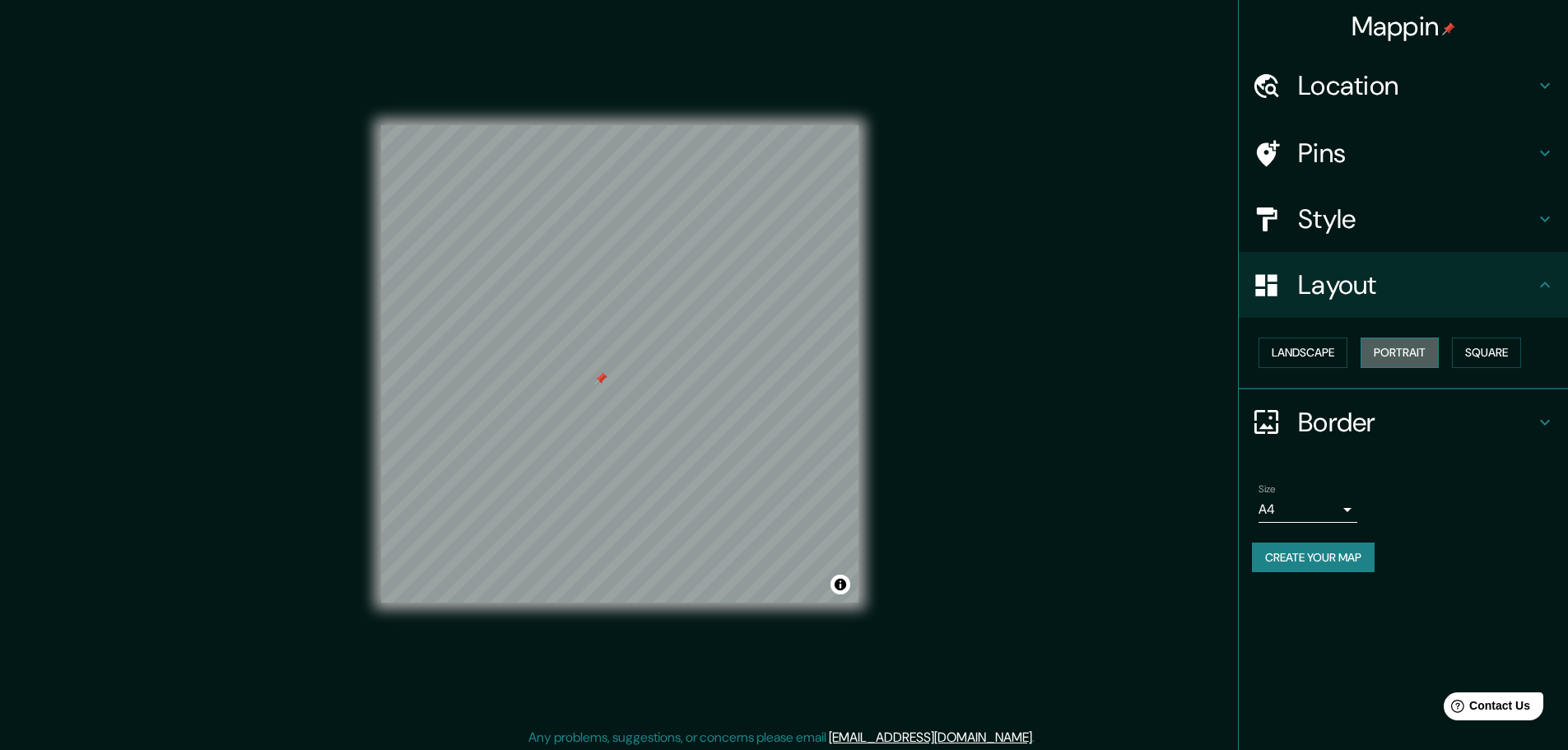
click at [1388, 361] on button "Portrait" at bounding box center [1399, 352] width 78 height 31
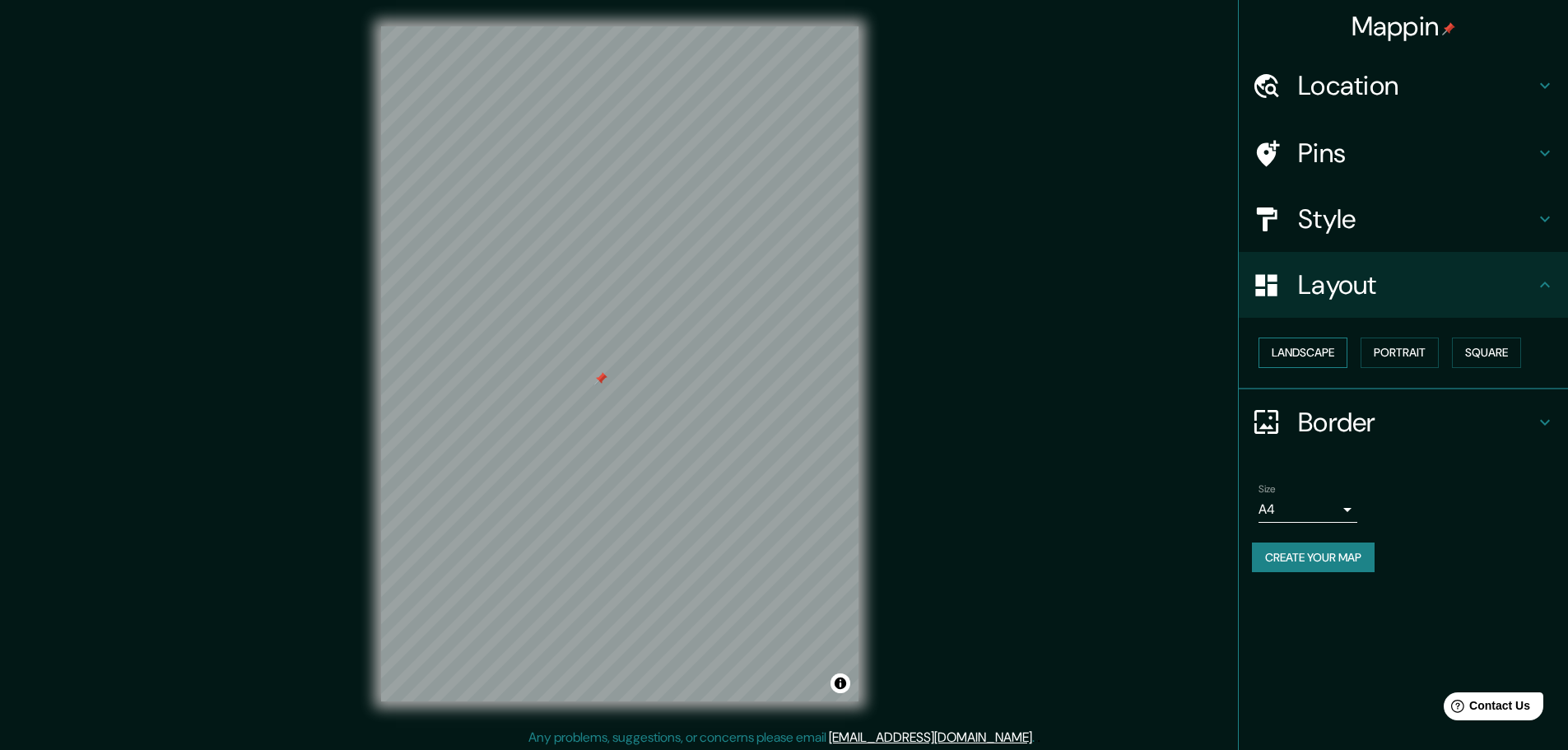
click at [1328, 361] on button "Landscape" at bounding box center [1302, 352] width 89 height 31
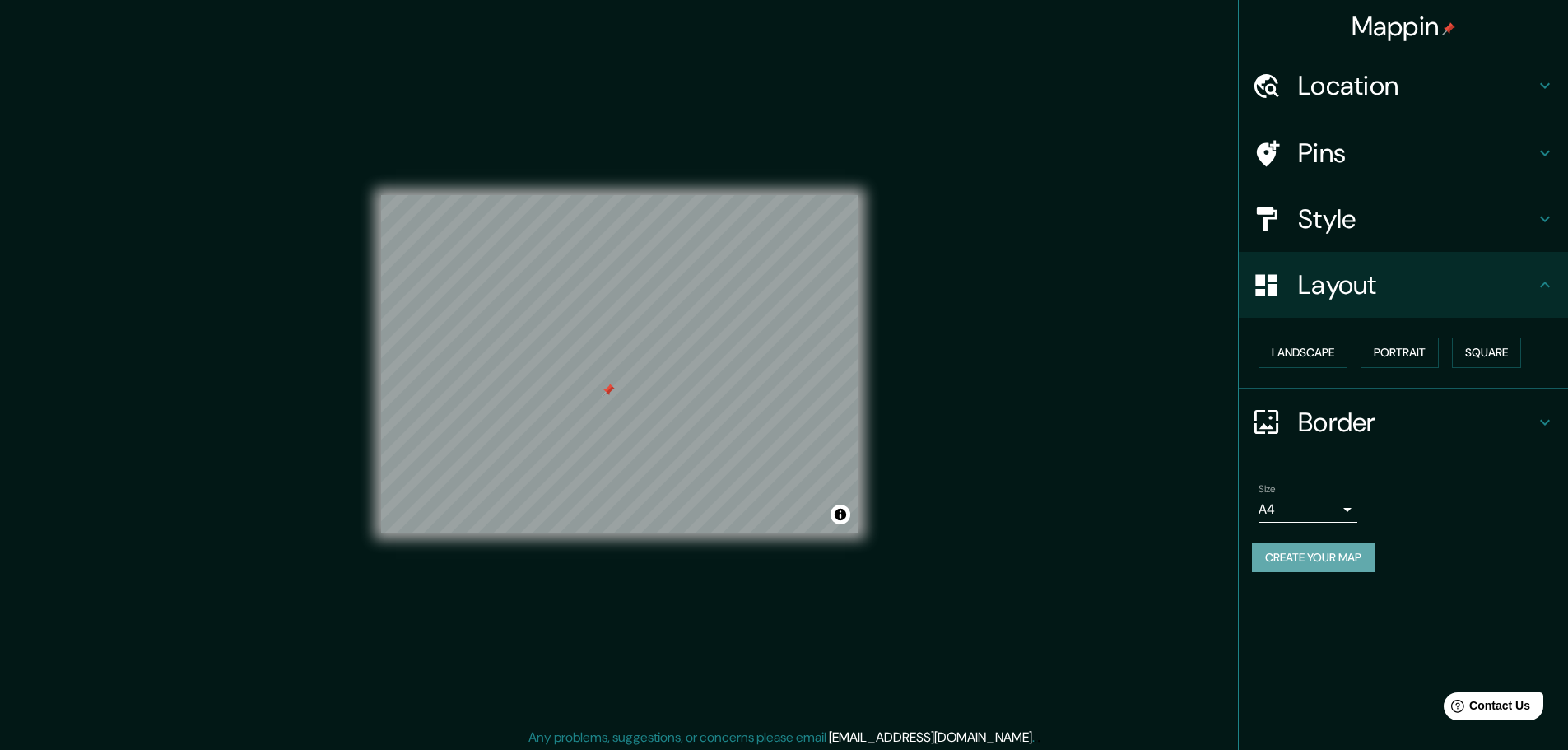
click at [1310, 555] on button "Create your map" at bounding box center [1314, 557] width 123 height 31
click at [607, 395] on div at bounding box center [608, 390] width 13 height 13
click at [1325, 560] on button "Create your map" at bounding box center [1314, 557] width 123 height 31
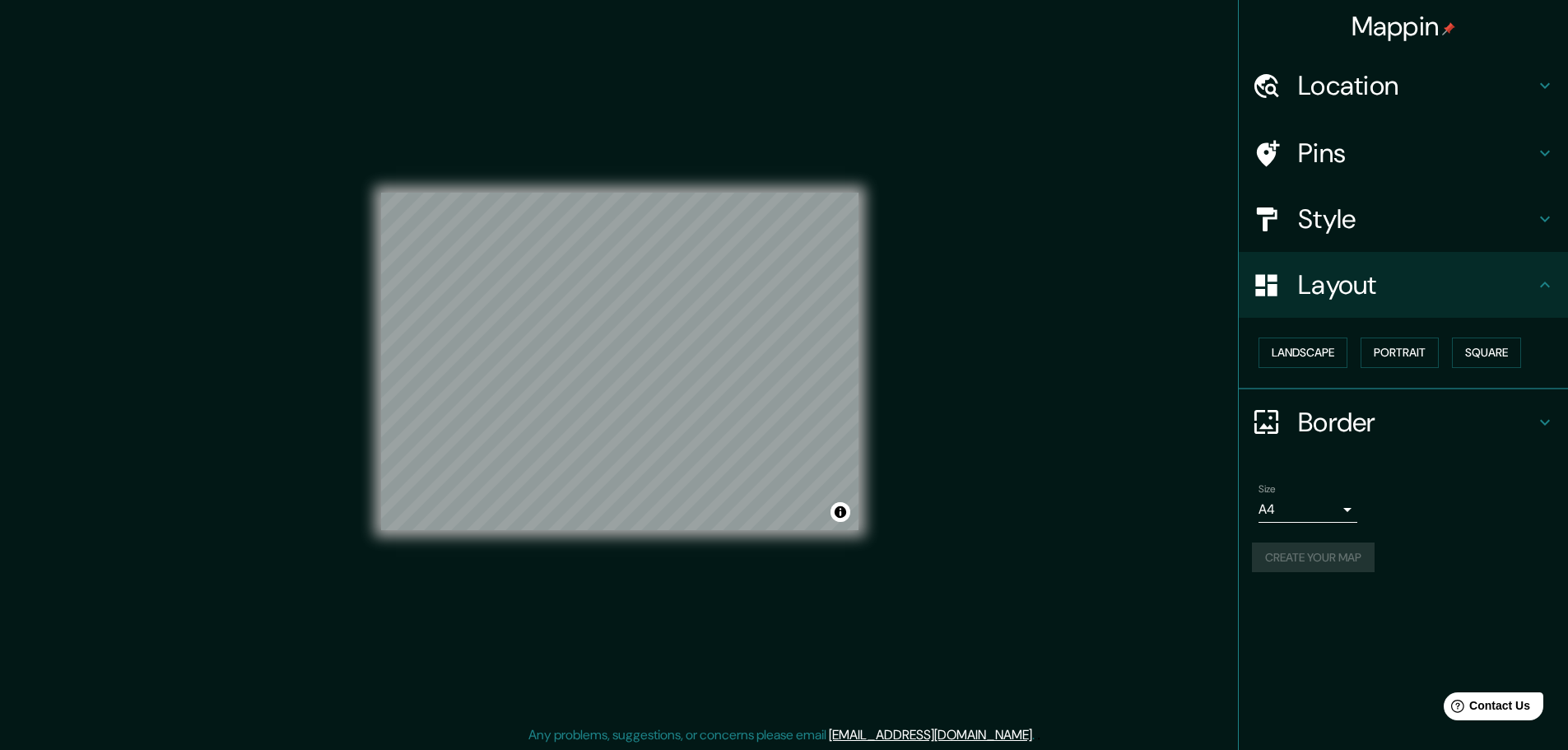
scroll to position [4, 0]
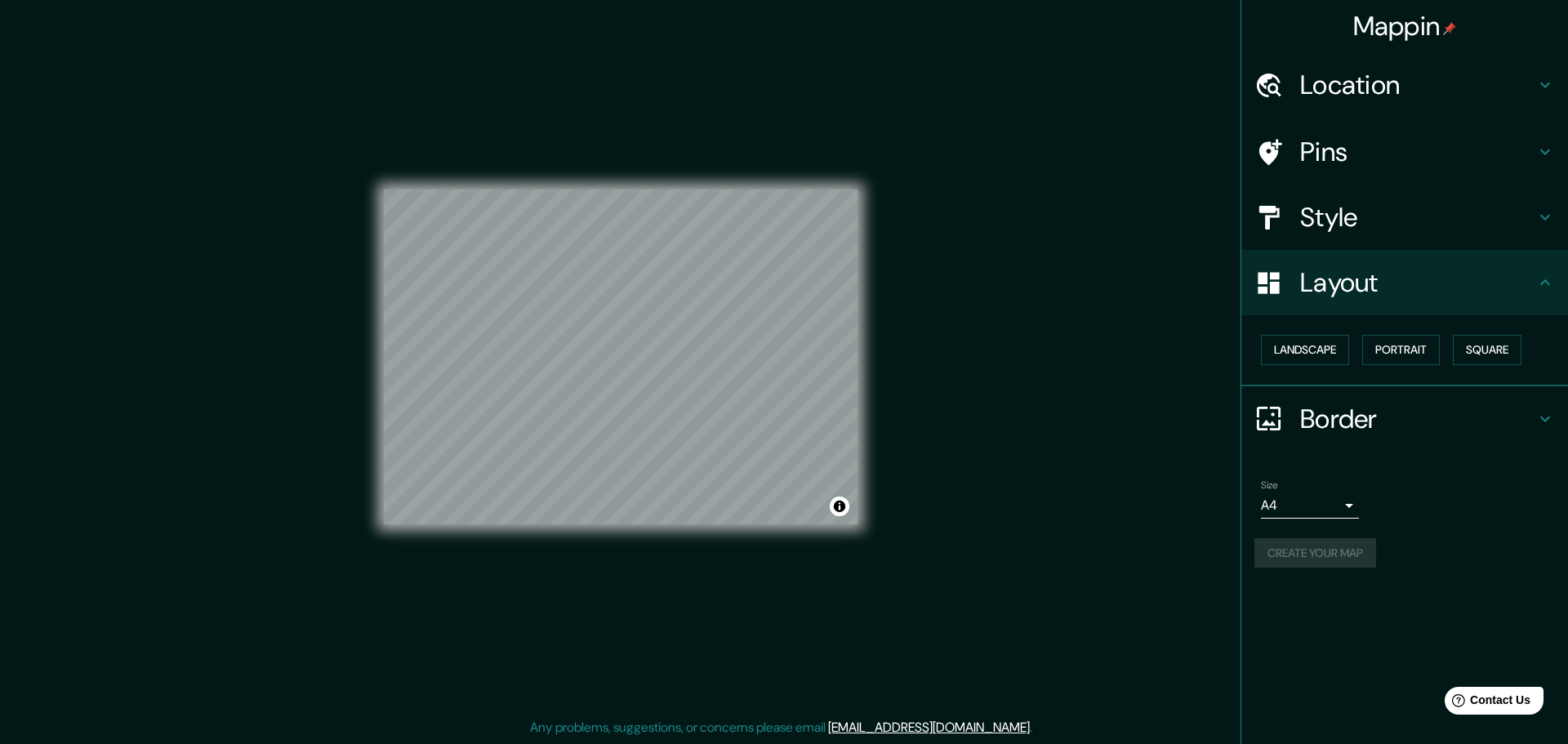
click at [1337, 513] on body "Mappin Location Pins Style Layout Landscape Portrait Square Border Choose a bor…" at bounding box center [784, 368] width 1568 height 744
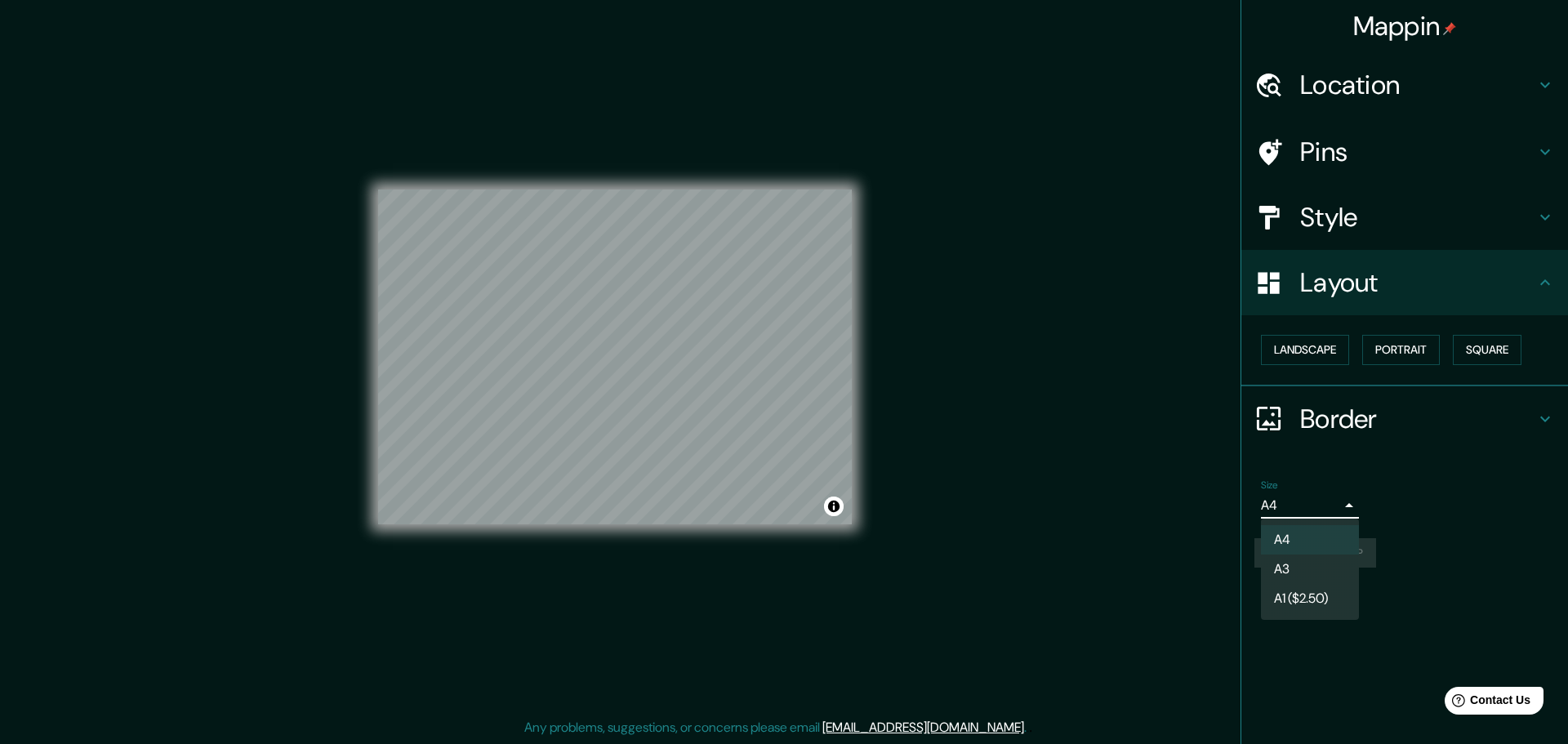
click at [1346, 504] on div at bounding box center [784, 372] width 1568 height 744
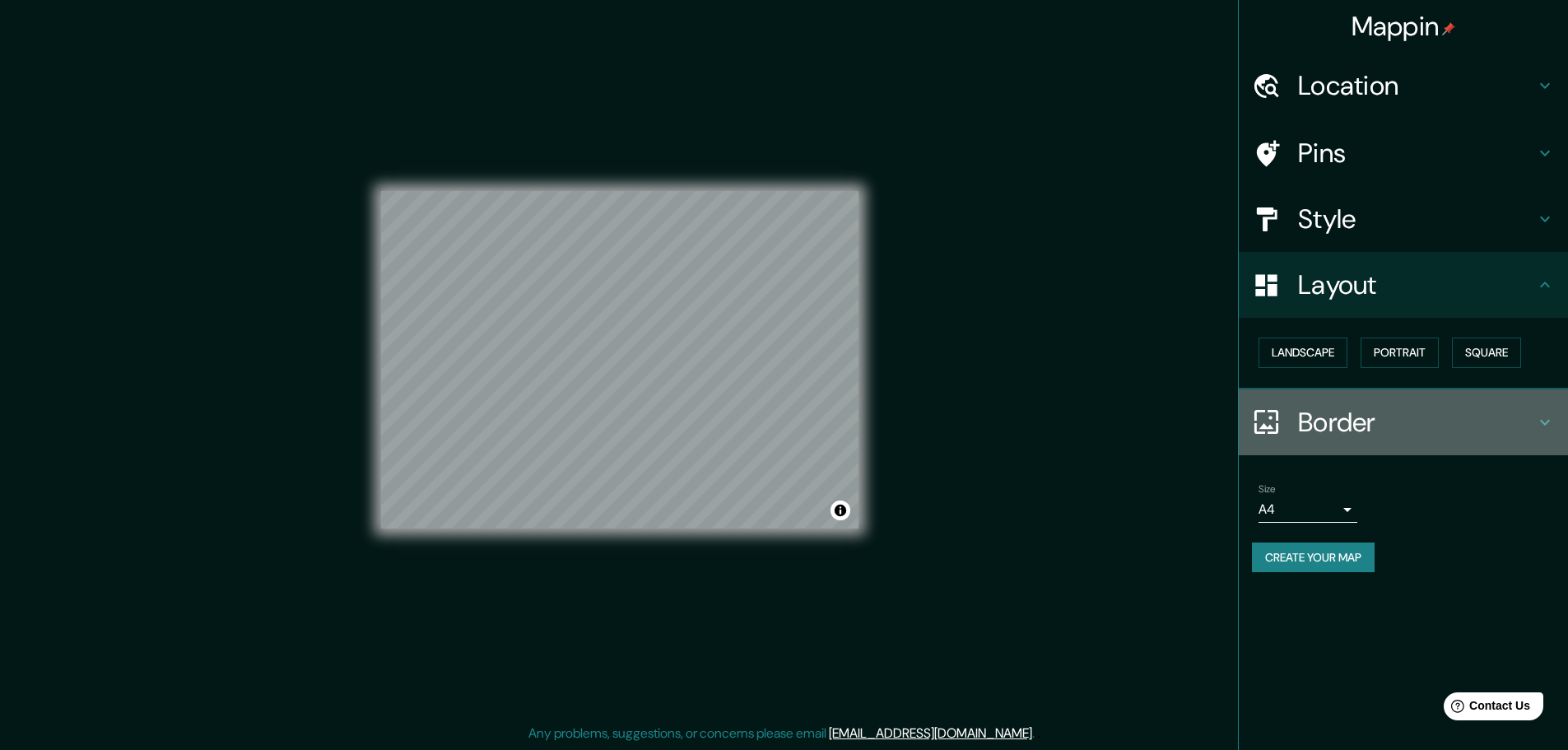
click at [1313, 427] on h4 "Border" at bounding box center [1416, 422] width 237 height 33
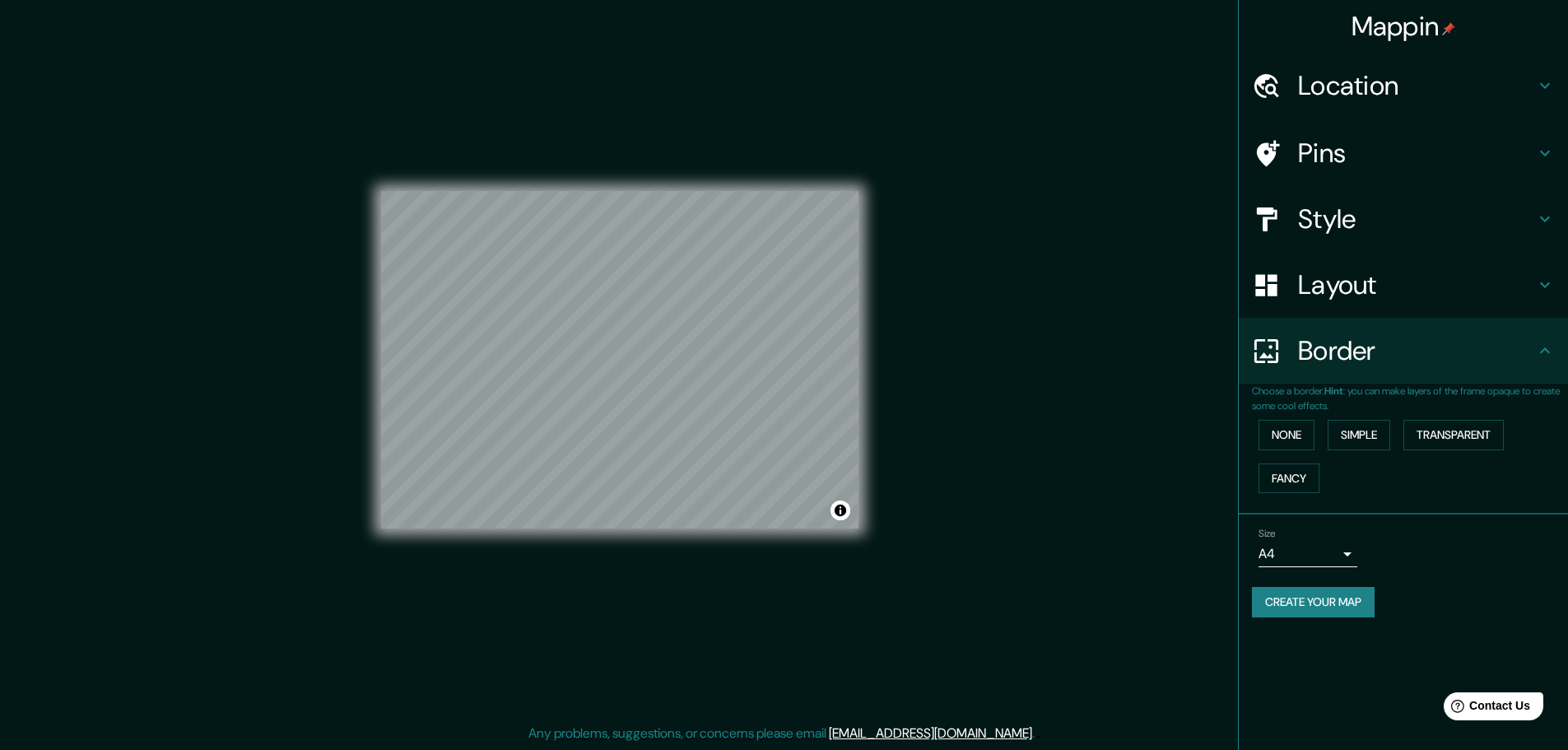
click at [1332, 381] on div "Border" at bounding box center [1403, 350] width 329 height 66
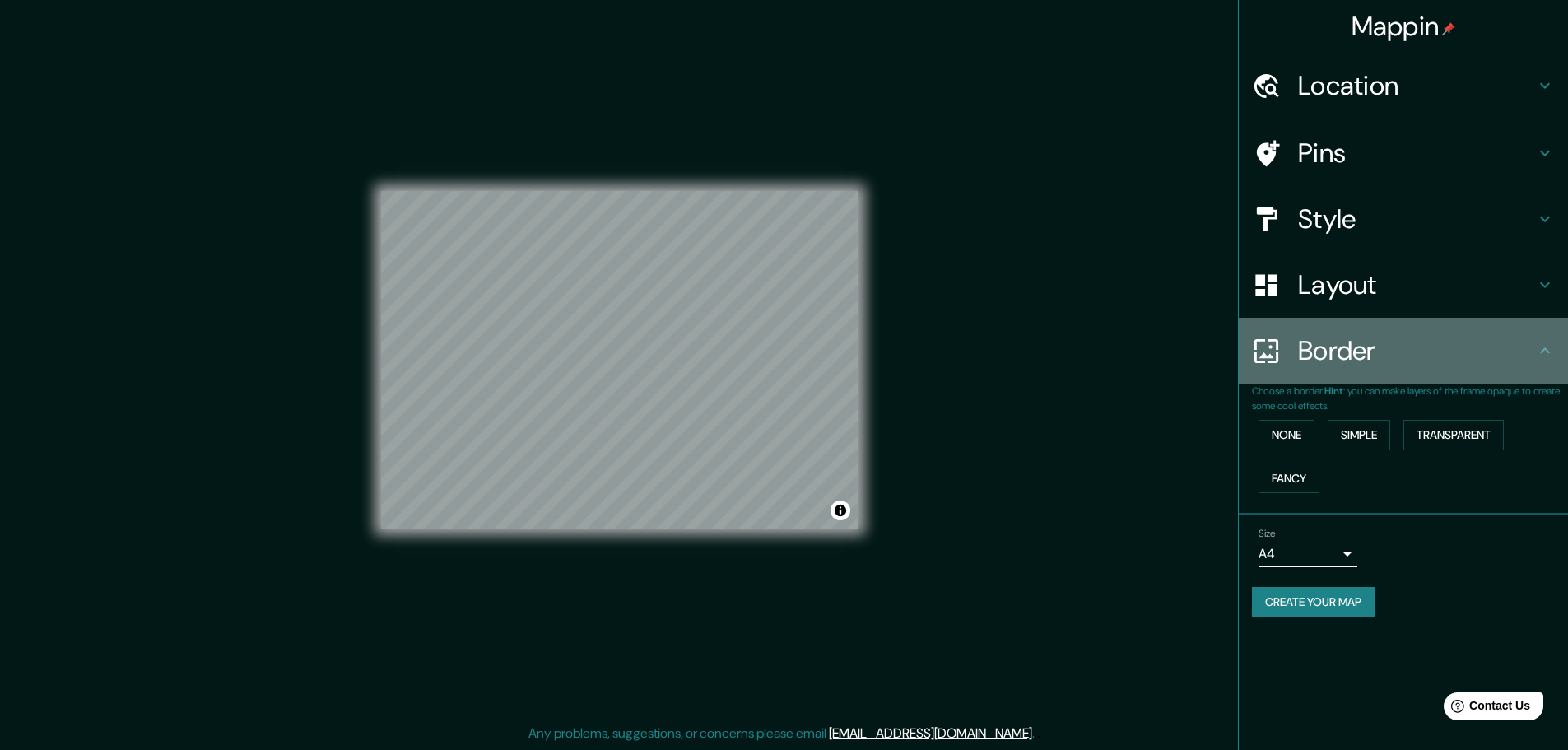
click at [1343, 368] on div "Border" at bounding box center [1403, 350] width 329 height 66
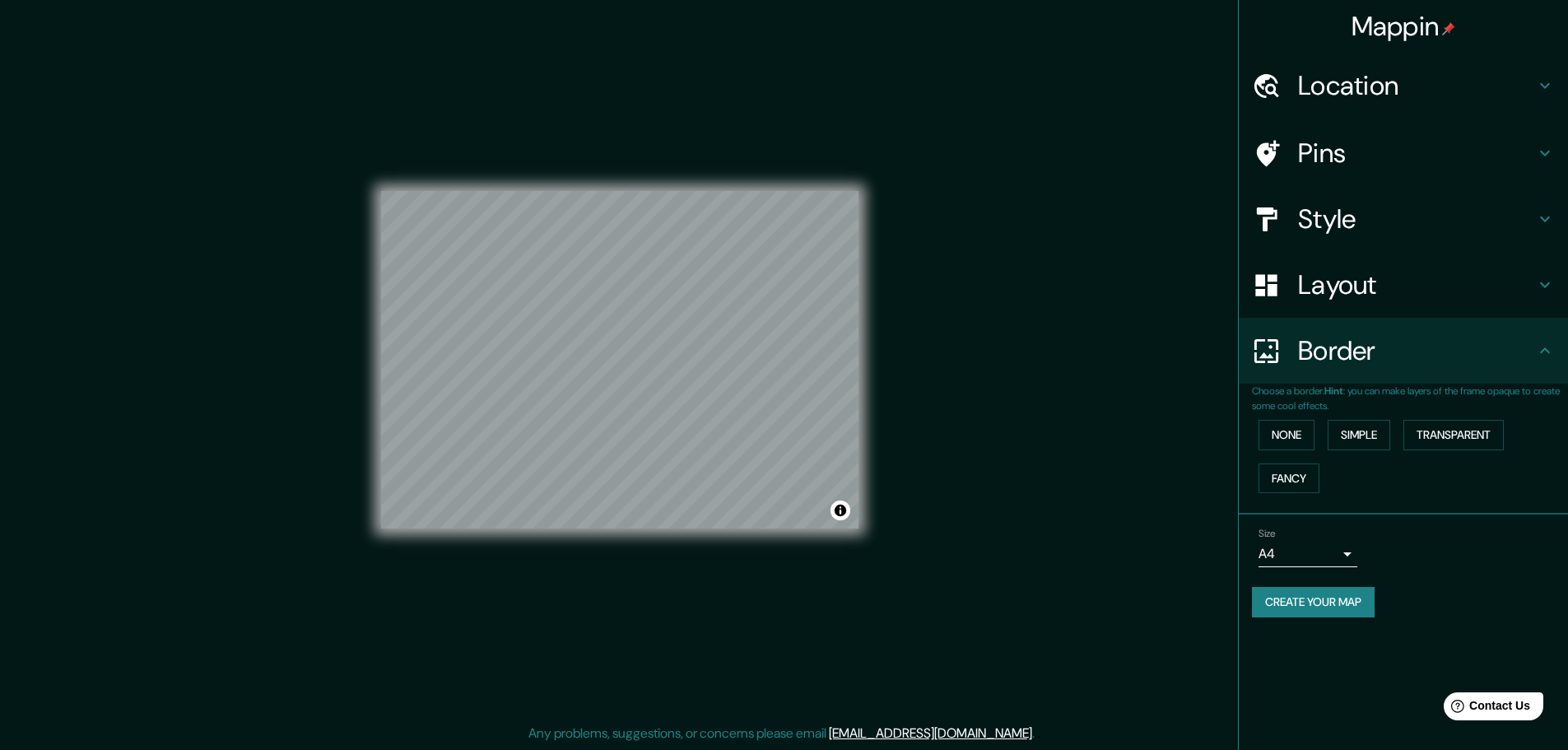
click at [1537, 352] on icon at bounding box center [1545, 350] width 20 height 20
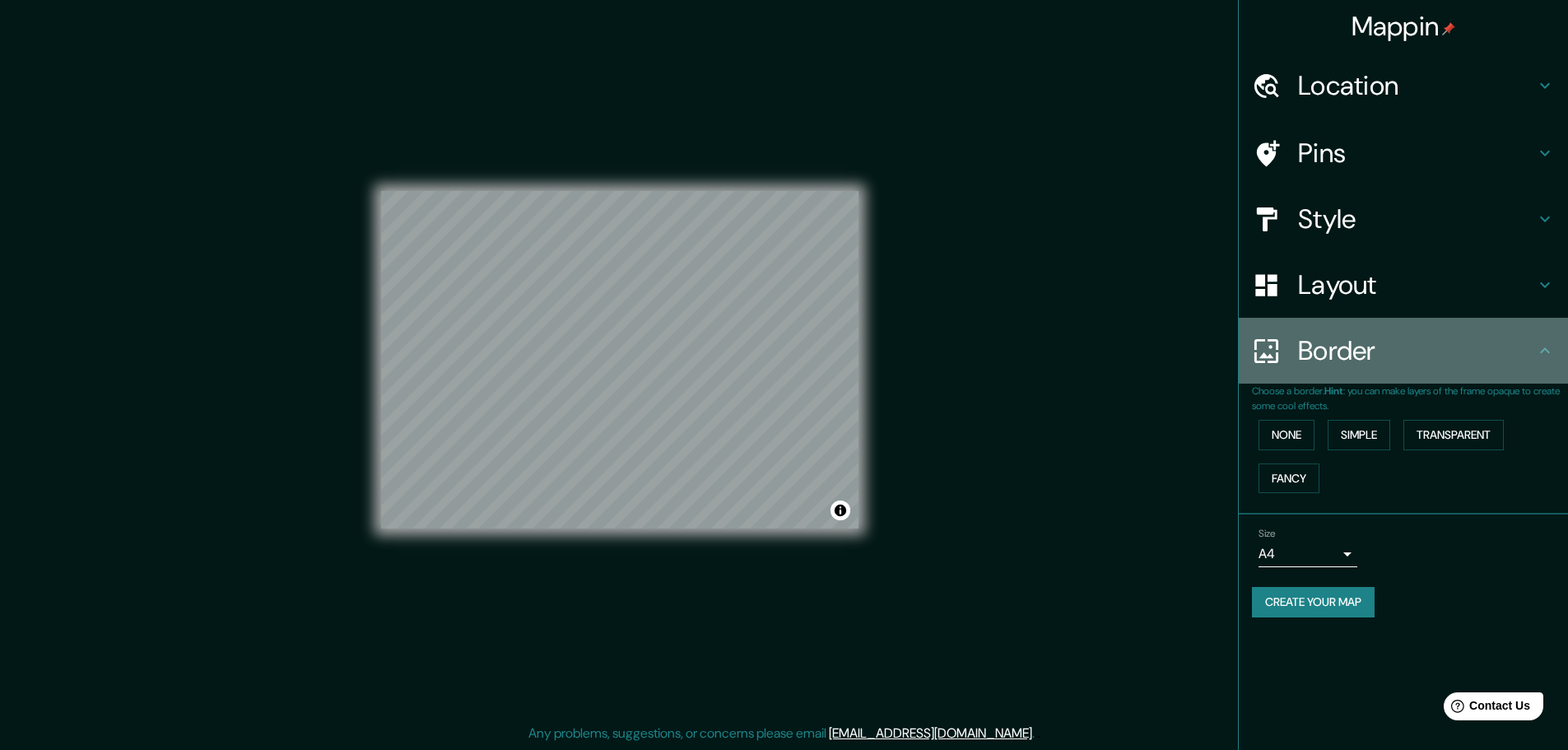
click at [1561, 340] on div "Border" at bounding box center [1403, 350] width 329 height 66
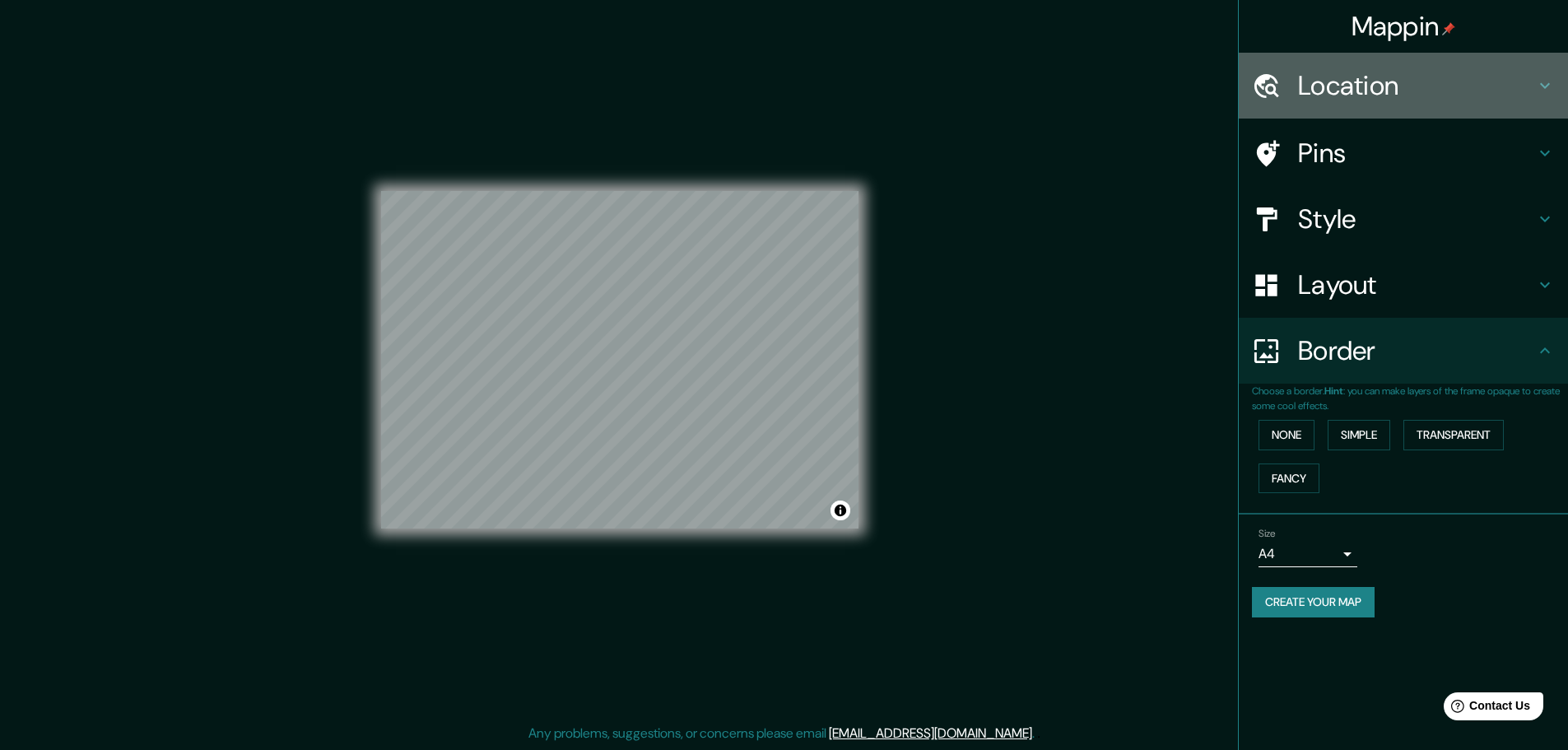
click at [1457, 89] on h4 "Location" at bounding box center [1416, 85] width 237 height 33
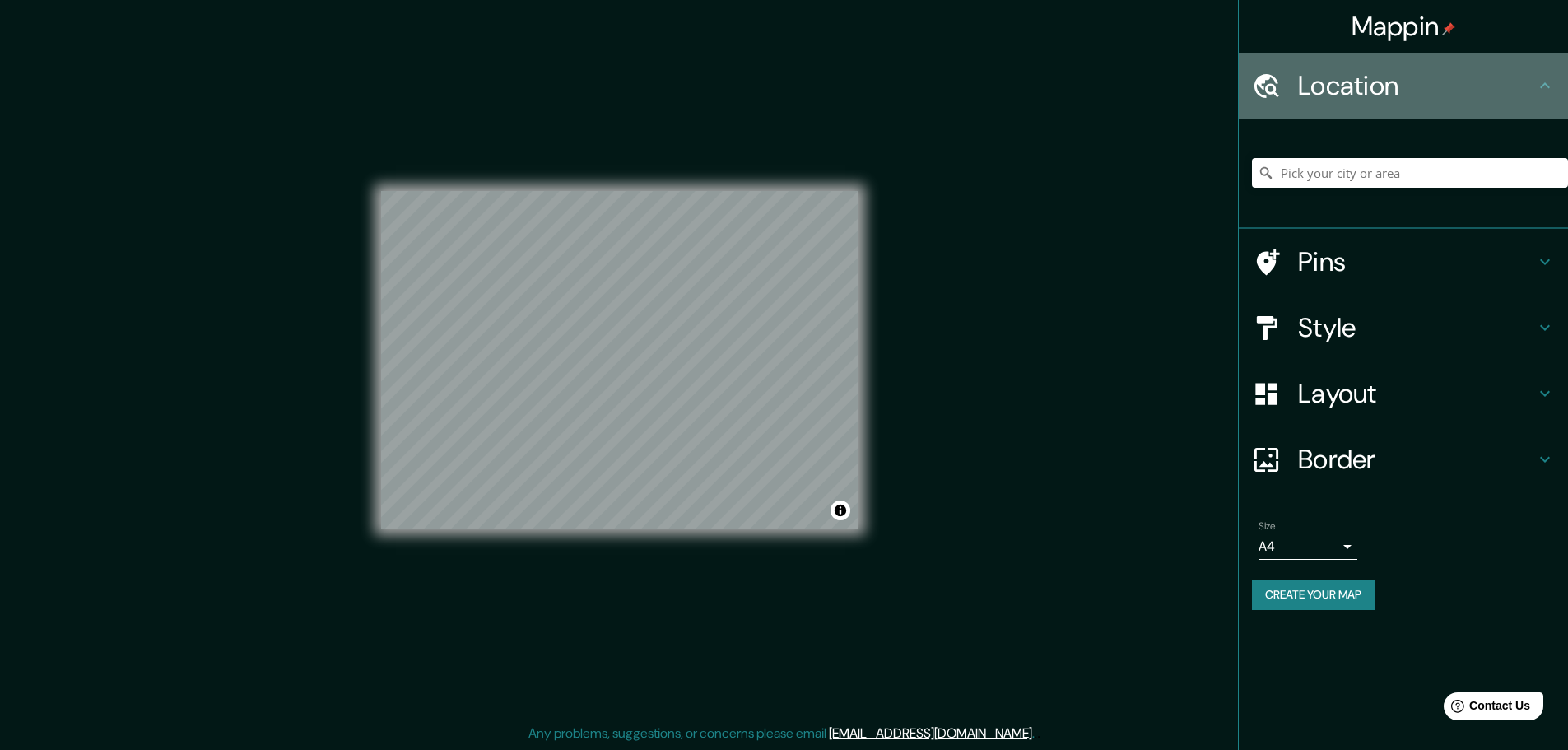
click at [1457, 89] on h4 "Location" at bounding box center [1416, 85] width 237 height 33
click at [1551, 89] on icon at bounding box center [1545, 85] width 20 height 20
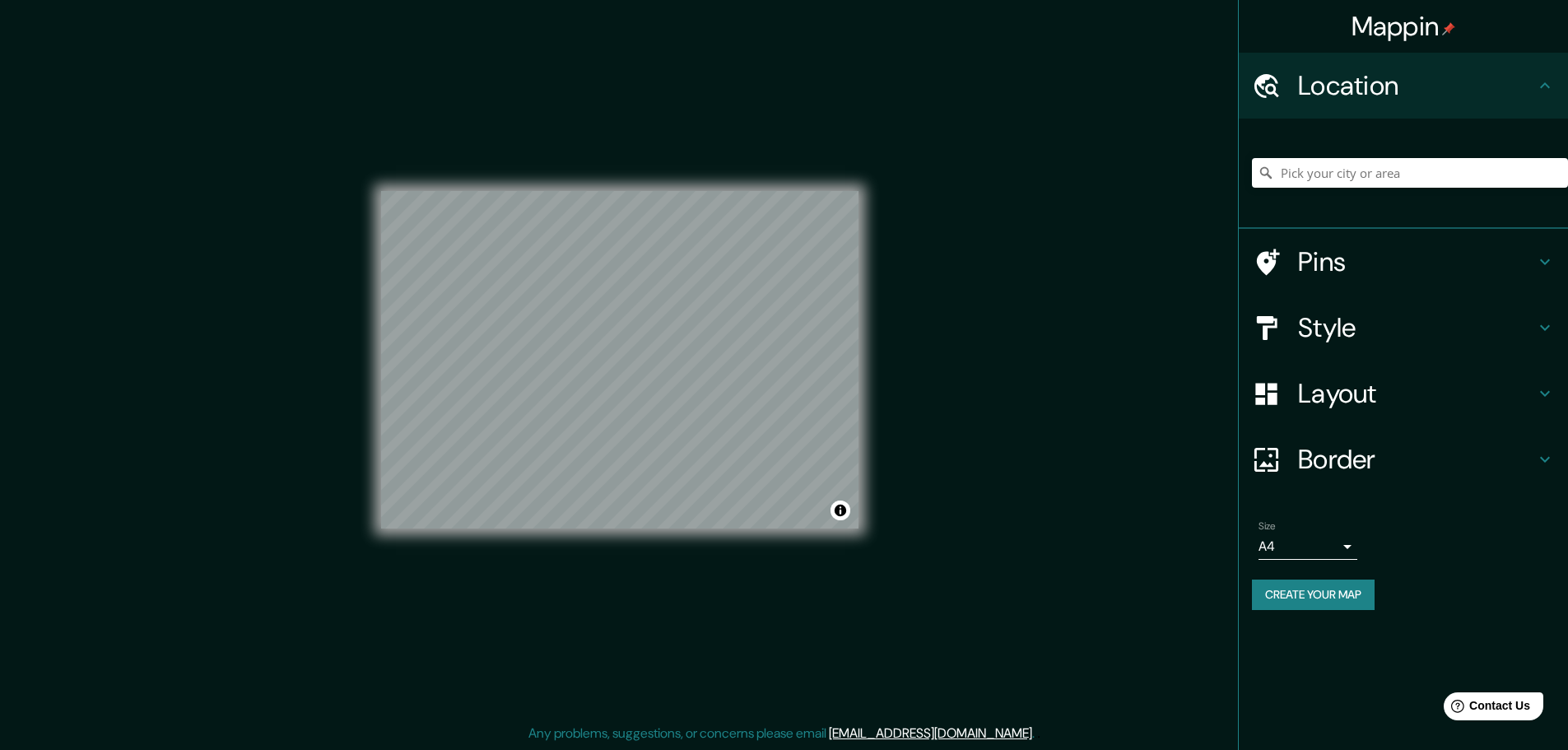
click at [1466, 249] on h4 "Pins" at bounding box center [1416, 261] width 237 height 33
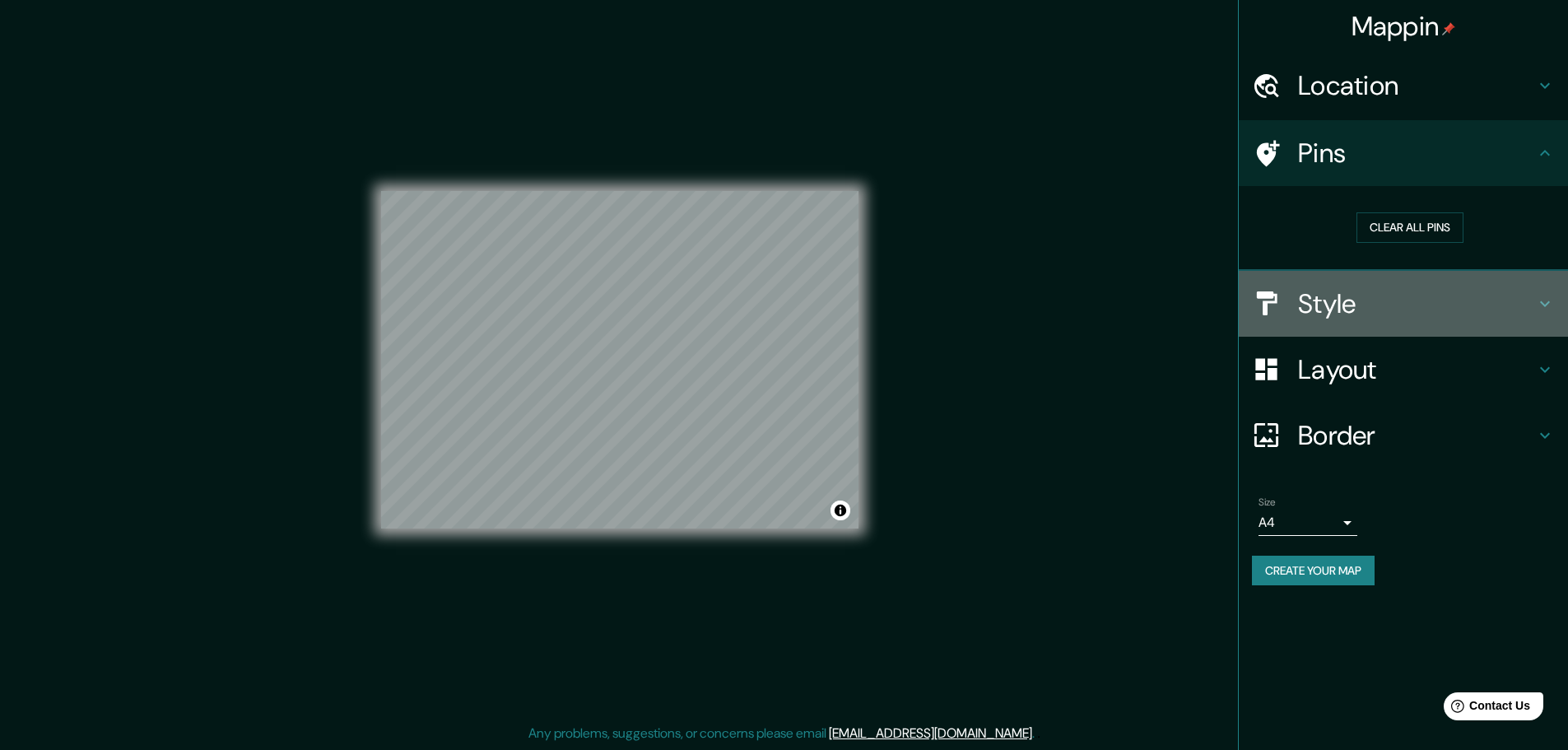
click at [1439, 296] on h4 "Style" at bounding box center [1416, 303] width 237 height 33
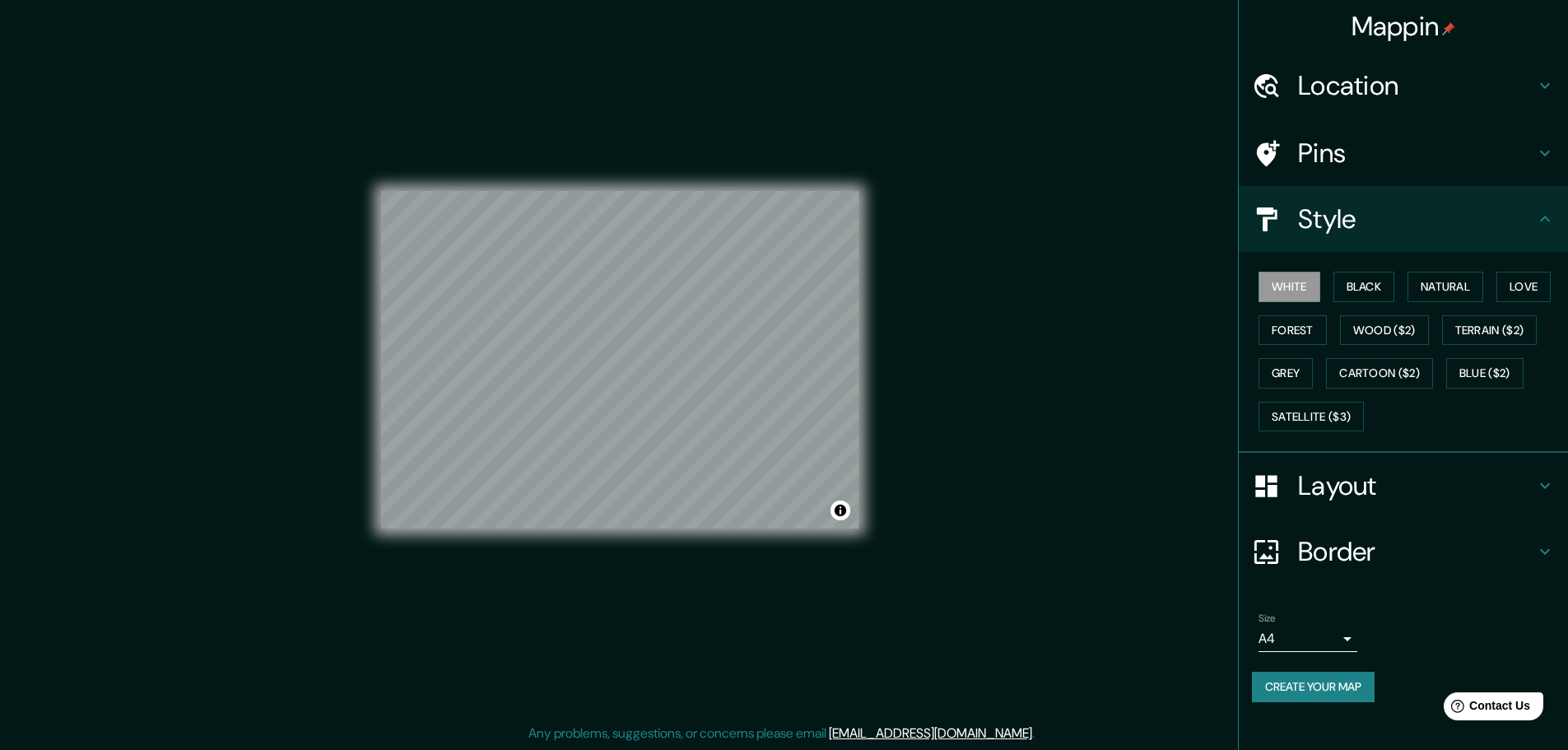
click at [1361, 470] on h4 "Layout" at bounding box center [1416, 485] width 237 height 33
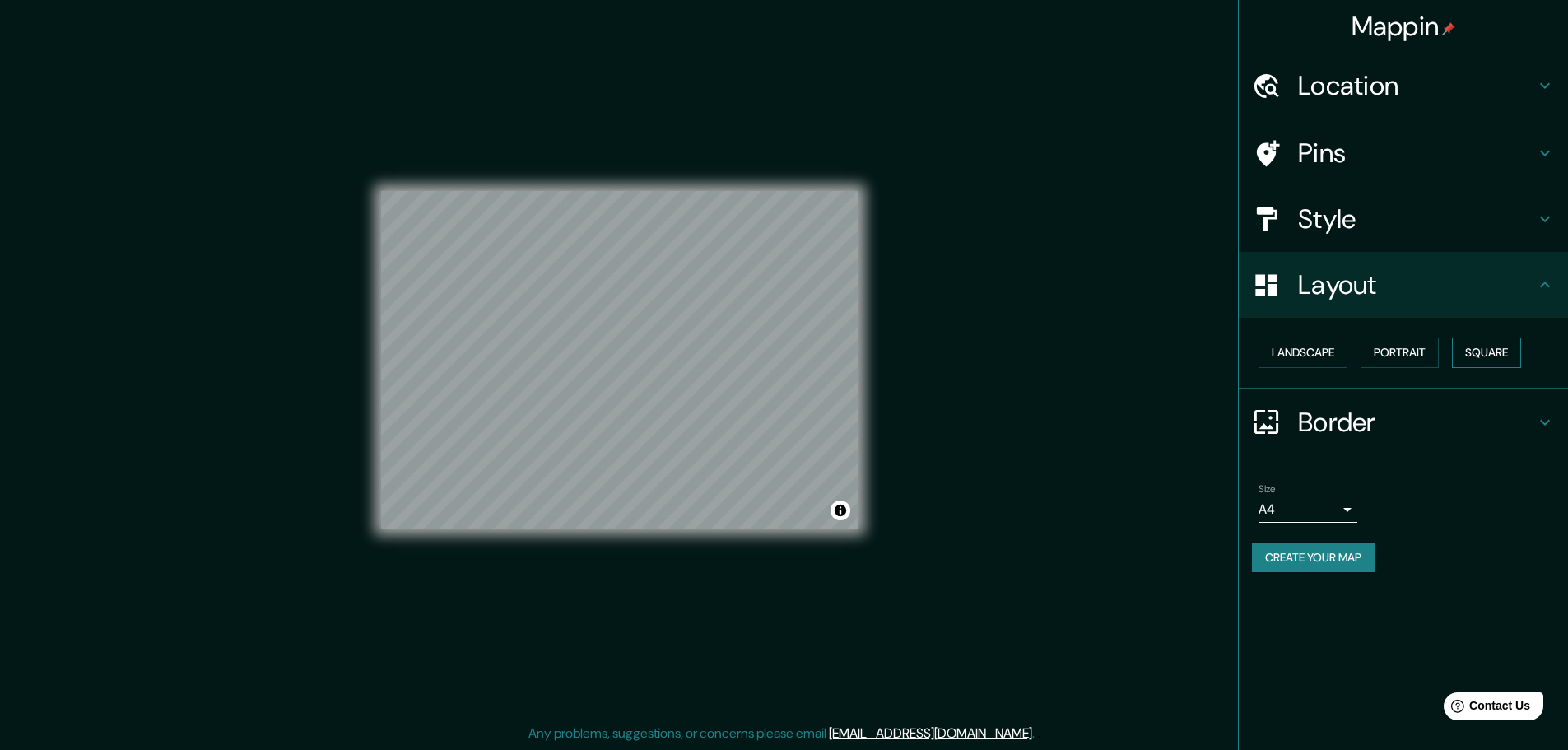
click at [1482, 348] on button "Square" at bounding box center [1486, 352] width 69 height 31
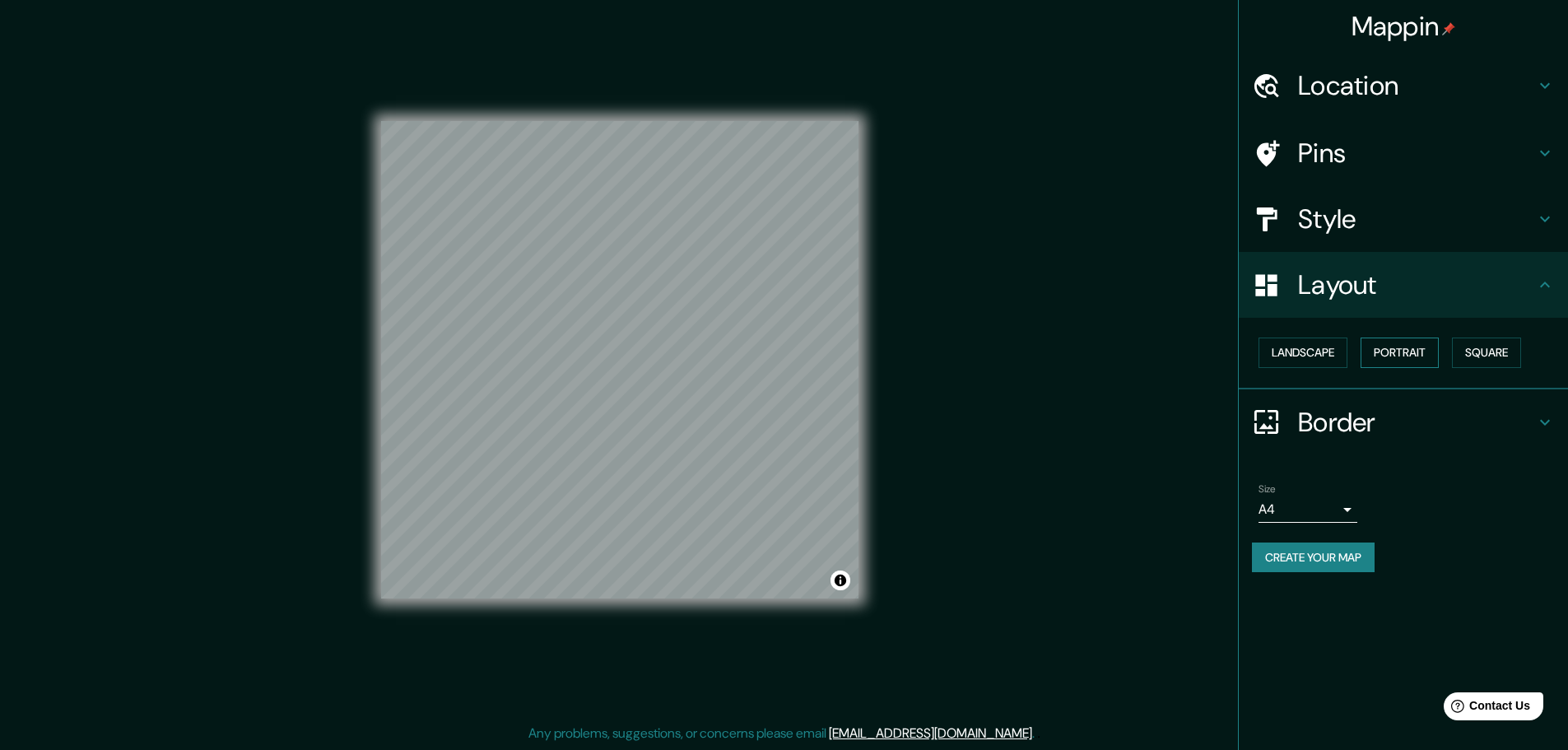
click at [1411, 356] on button "Portrait" at bounding box center [1399, 352] width 78 height 31
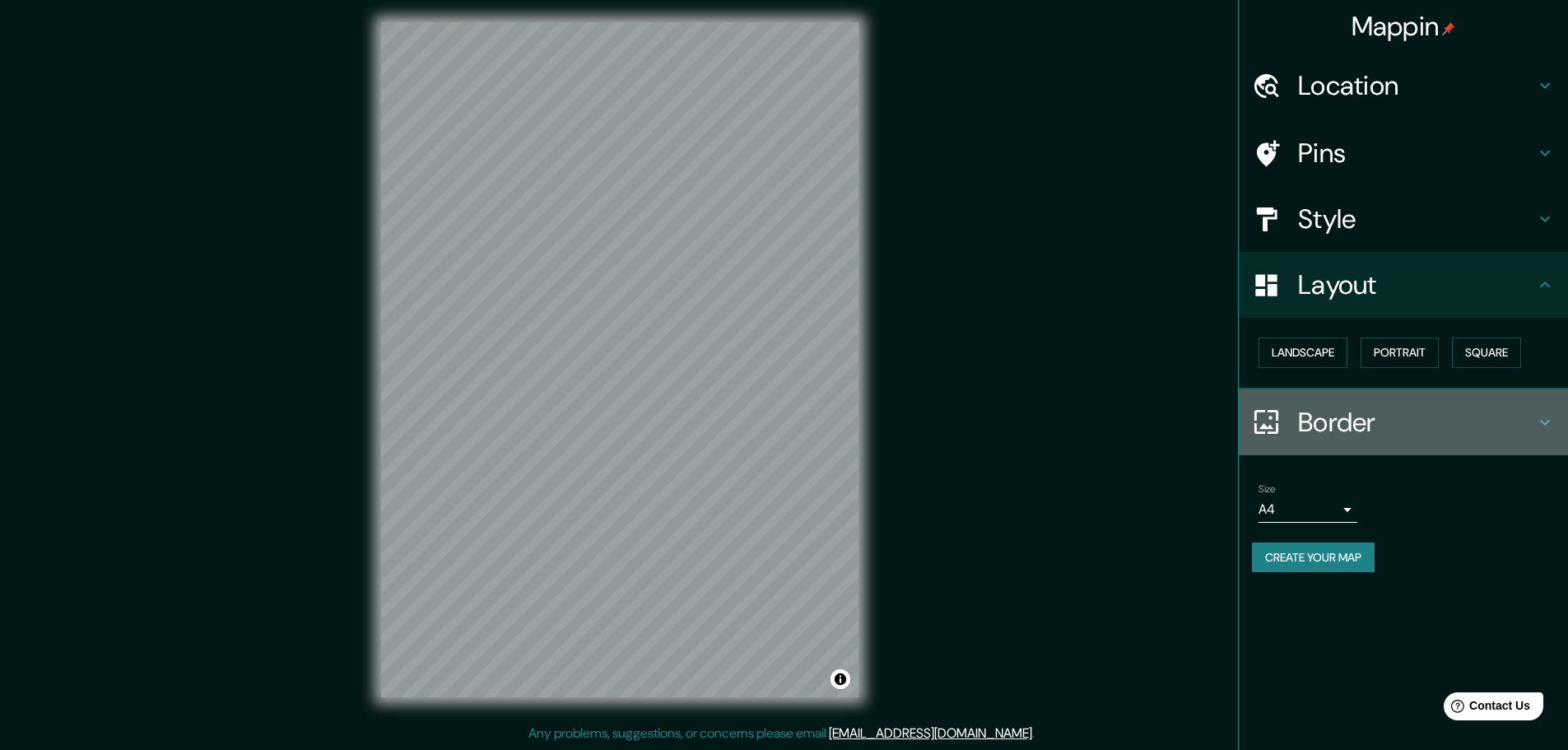
click at [1292, 406] on div "Border" at bounding box center [1403, 422] width 329 height 66
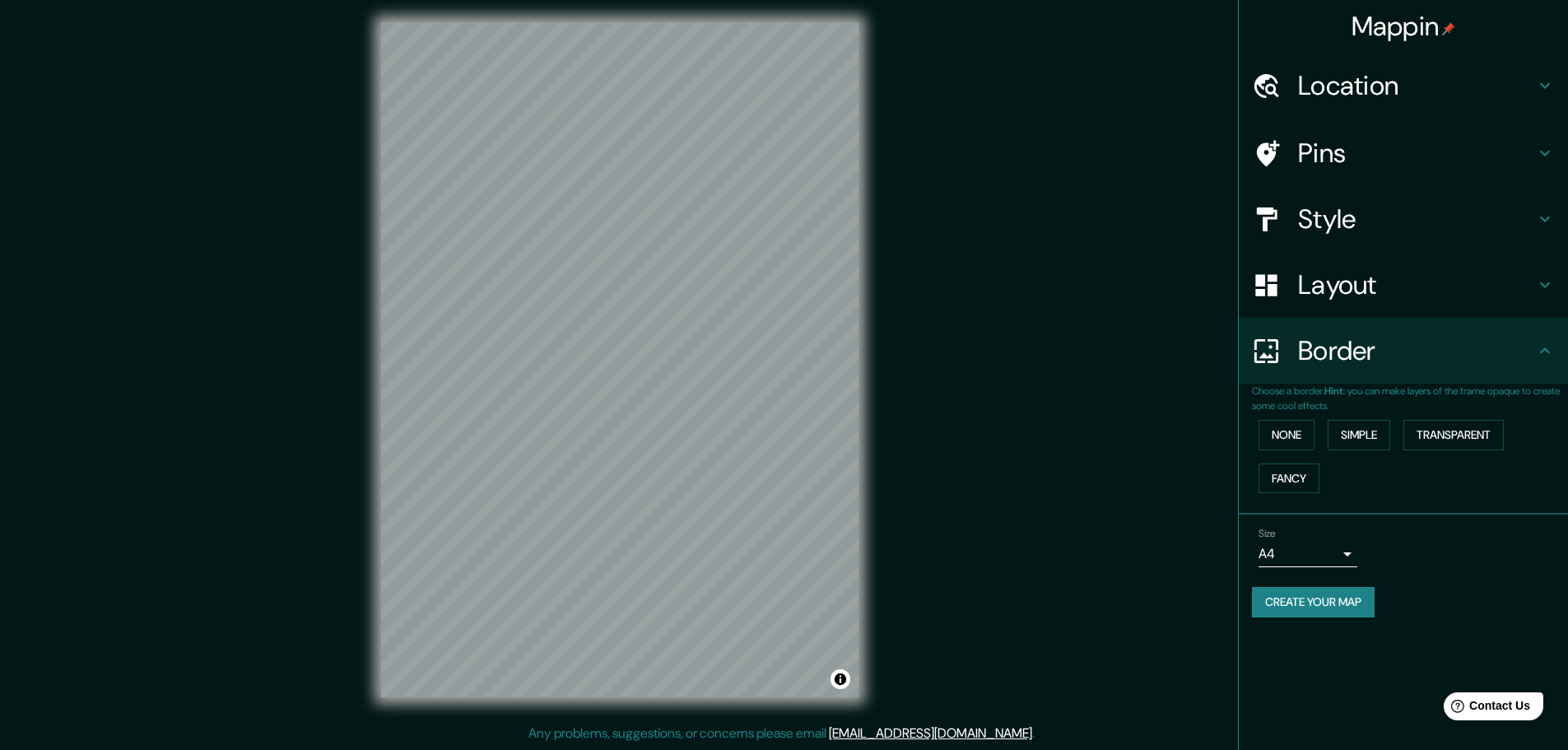
click at [1306, 381] on div "Border" at bounding box center [1403, 350] width 329 height 66
click at [1292, 440] on button "None" at bounding box center [1287, 435] width 56 height 31
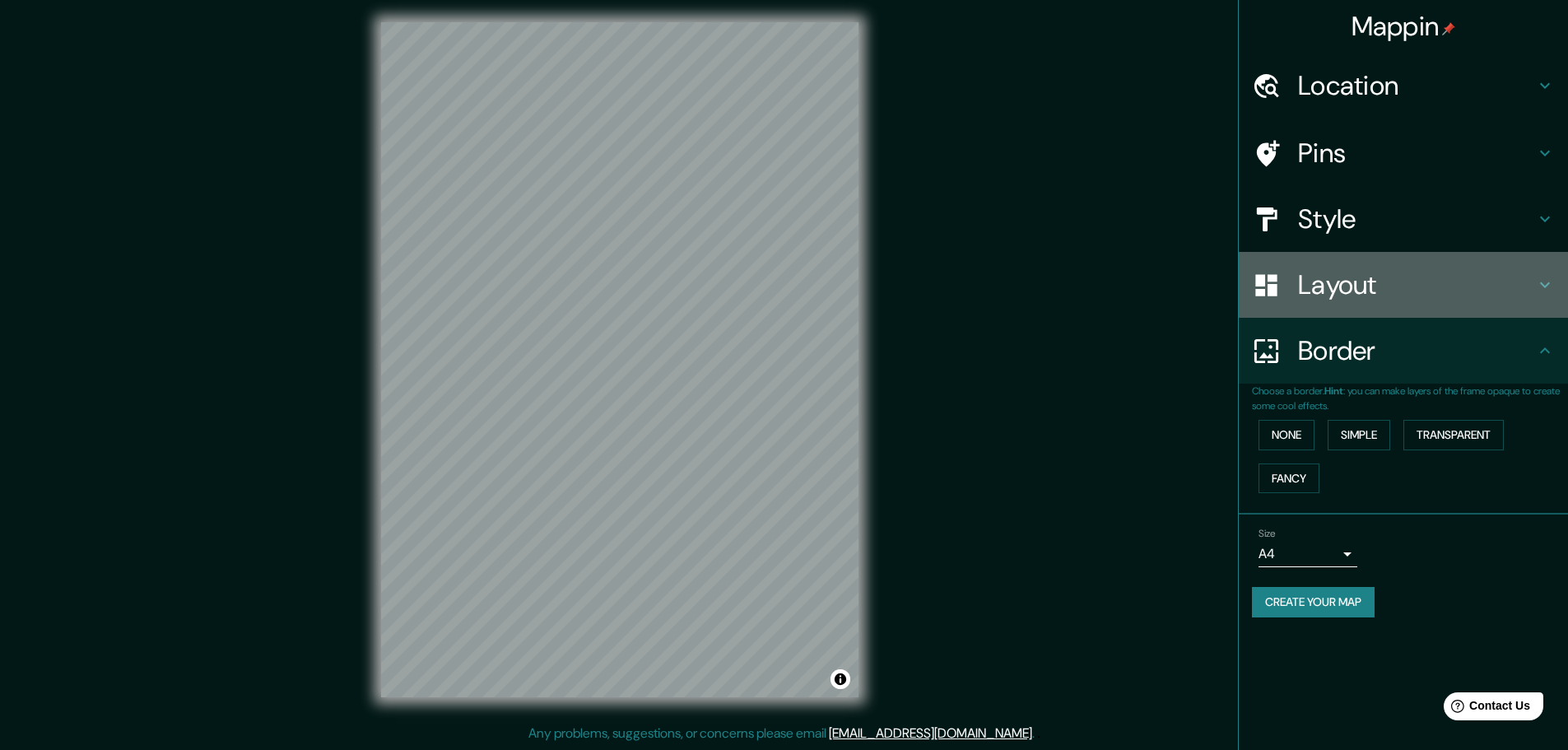
click at [1317, 273] on h4 "Layout" at bounding box center [1416, 284] width 237 height 33
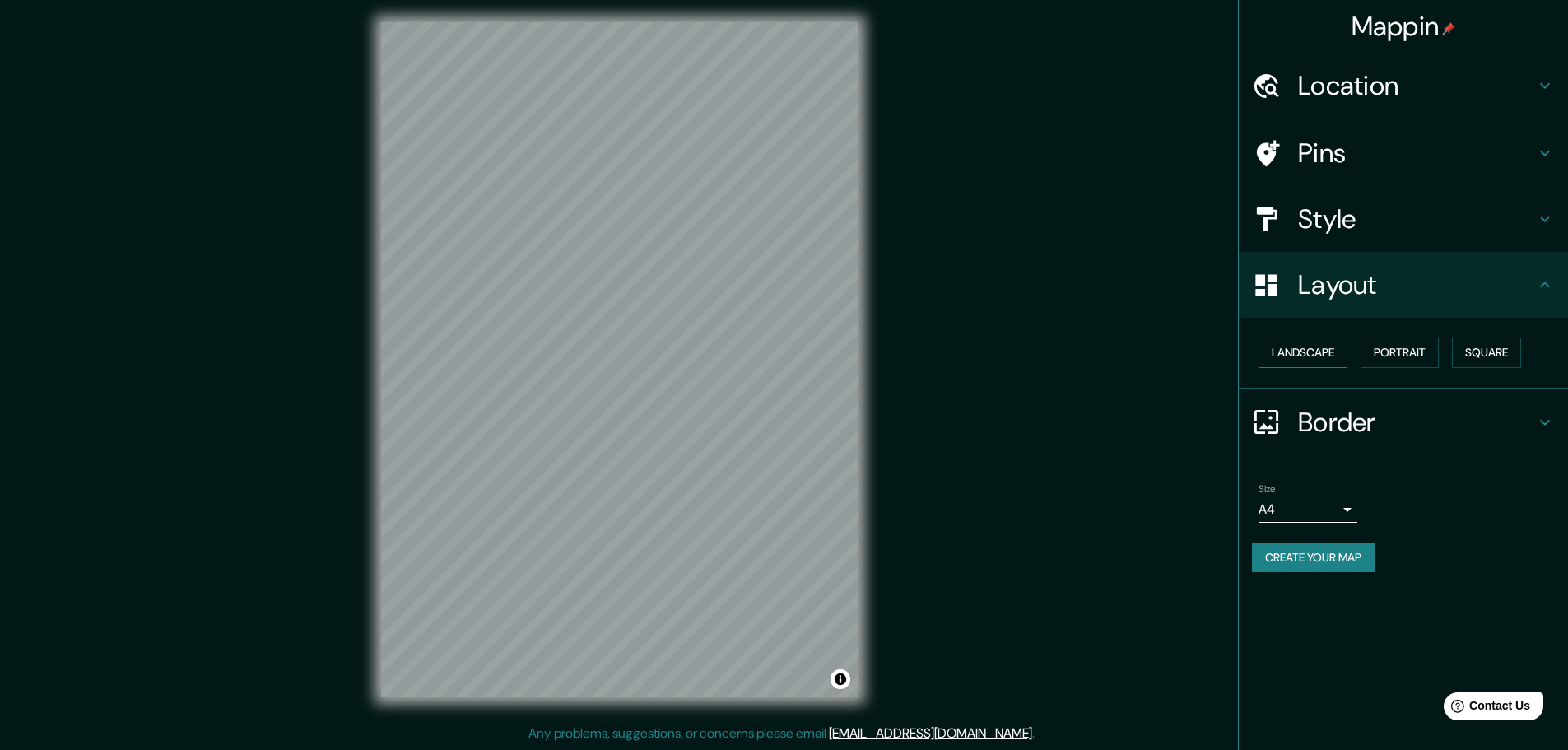
click at [1302, 343] on button "Landscape" at bounding box center [1302, 352] width 89 height 31
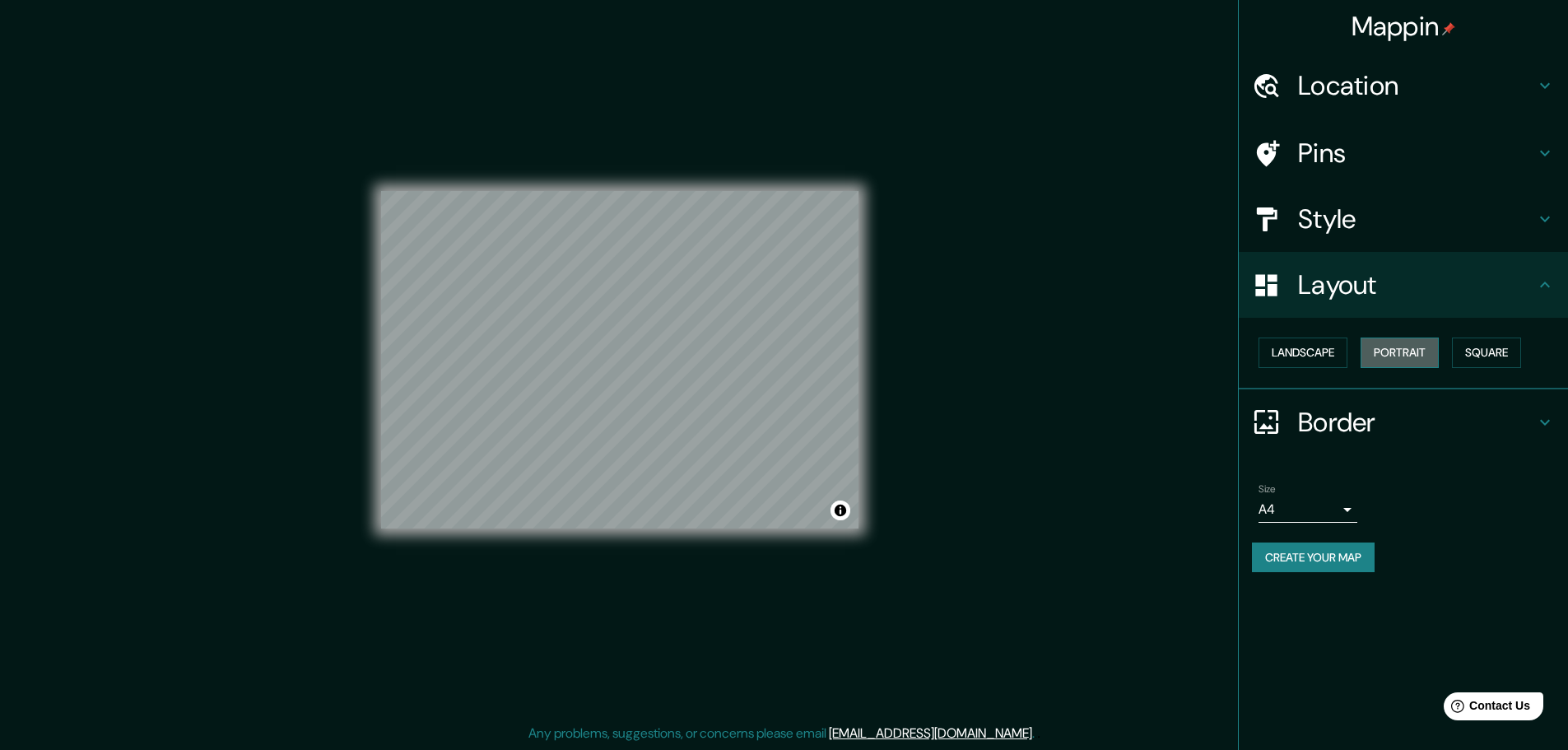
click at [1420, 348] on button "Portrait" at bounding box center [1399, 352] width 78 height 31
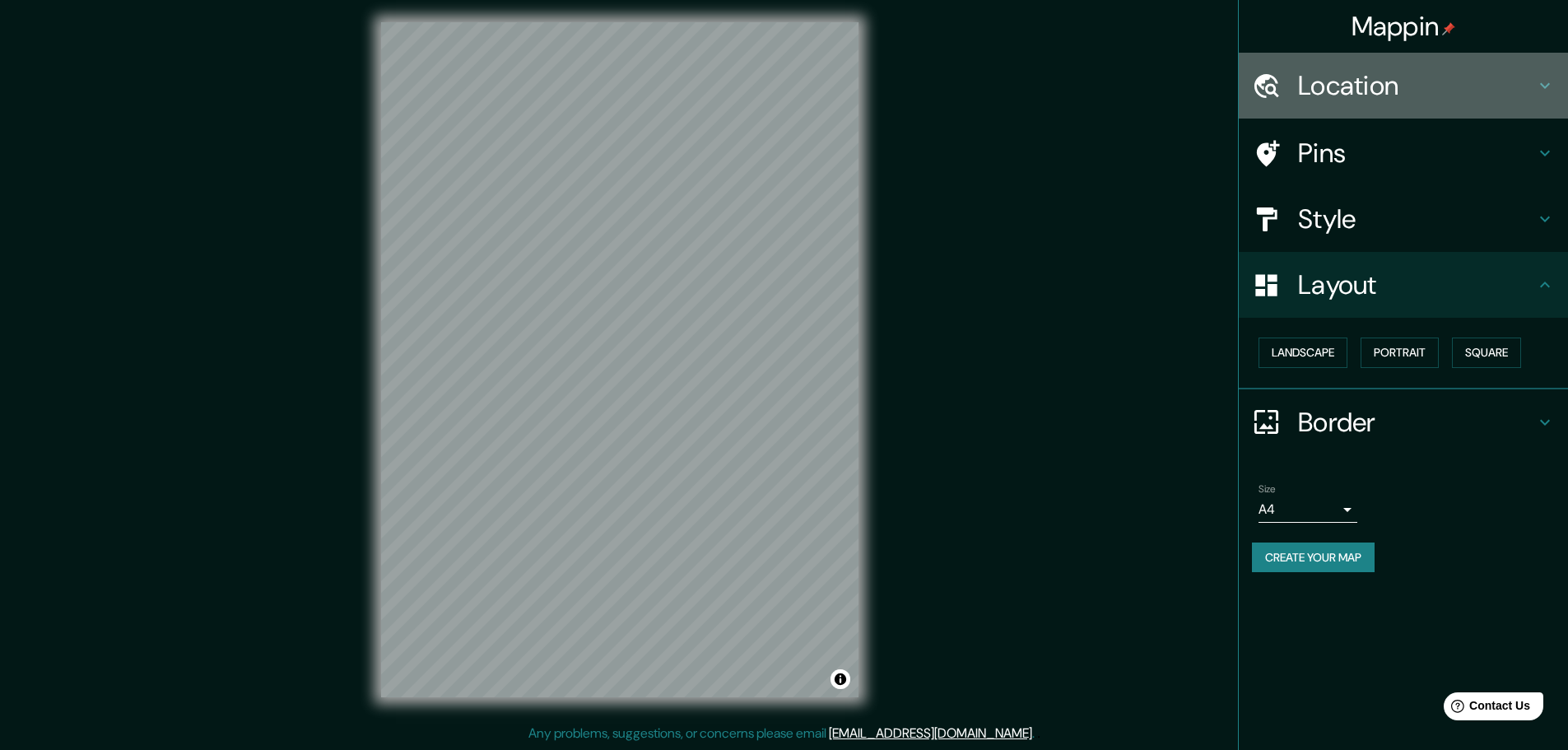
click at [1373, 82] on h4 "Location" at bounding box center [1416, 85] width 237 height 33
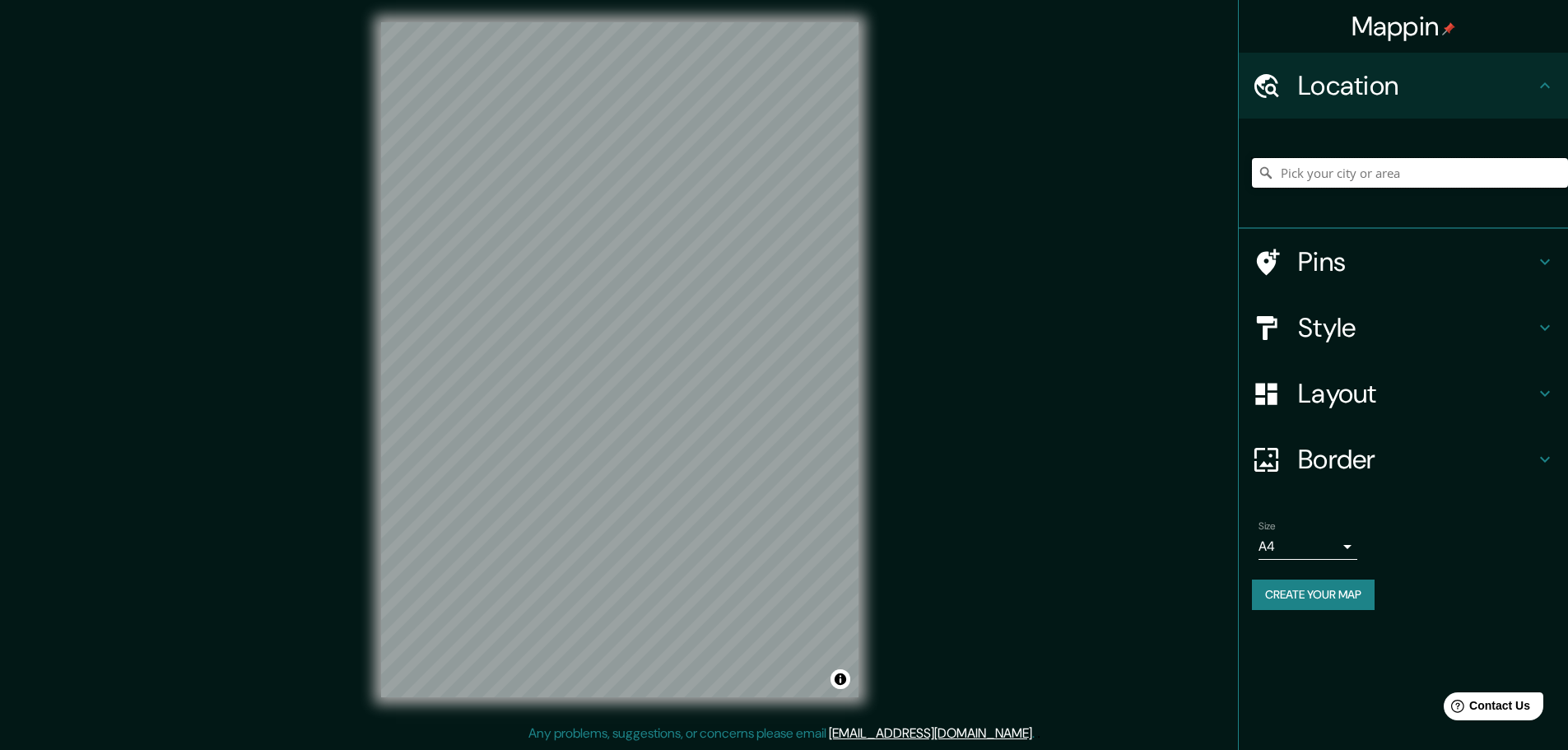
click at [1296, 173] on input "Pick your city or area" at bounding box center [1410, 173] width 316 height 30
click at [1264, 179] on icon at bounding box center [1266, 173] width 17 height 17
click at [1264, 178] on icon at bounding box center [1266, 173] width 17 height 17
click at [1298, 173] on input "Pick your city or area" at bounding box center [1410, 173] width 316 height 30
